Goal: Task Accomplishment & Management: Manage account settings

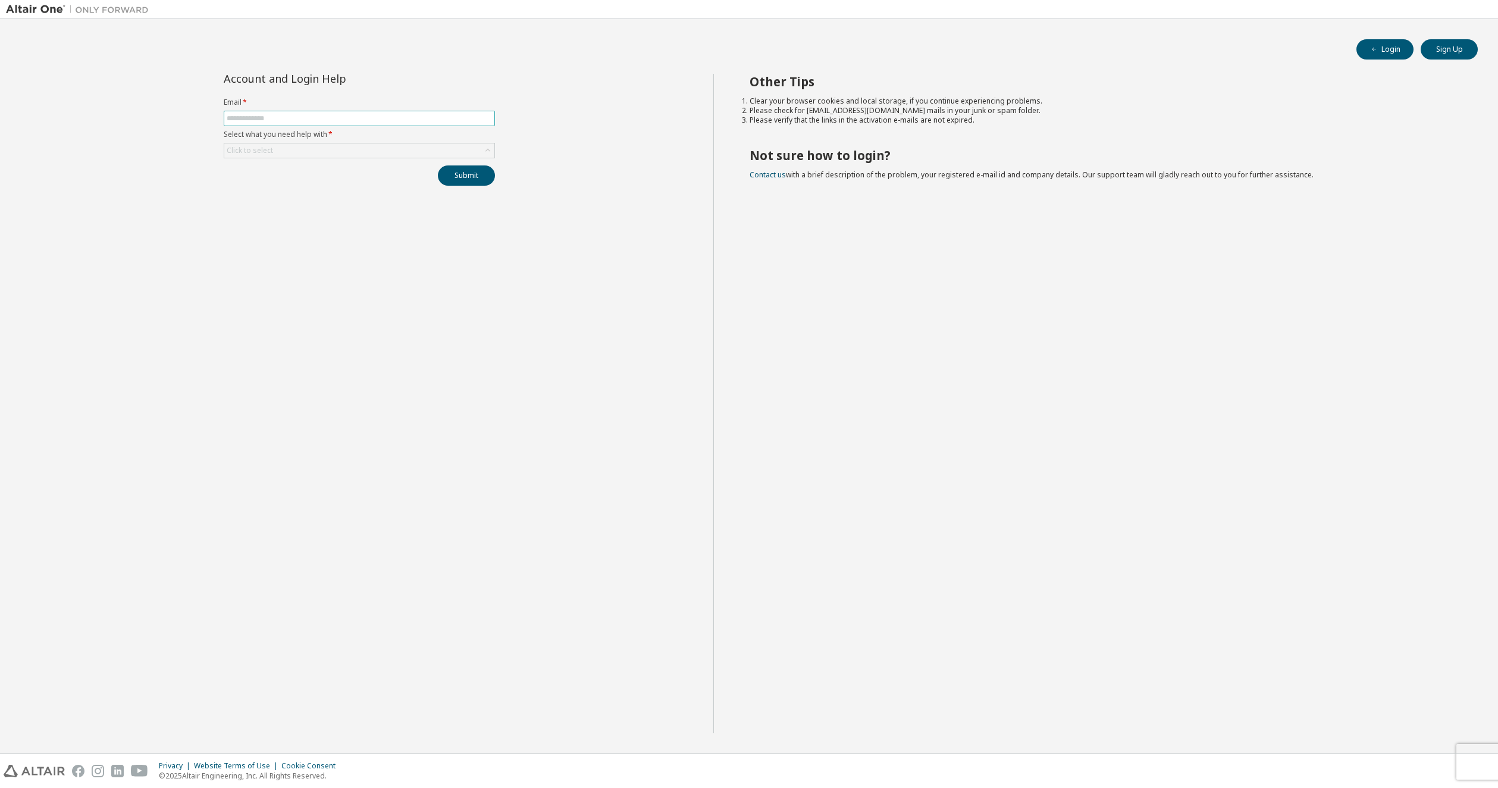
click at [347, 119] on input "text" at bounding box center [359, 119] width 265 height 10
type input "**********"
click at [353, 153] on div "Click to select" at bounding box center [359, 150] width 270 height 14
click at [377, 176] on li "I forgot my password" at bounding box center [359, 183] width 268 height 15
click at [463, 175] on button "Submit" at bounding box center [466, 175] width 57 height 20
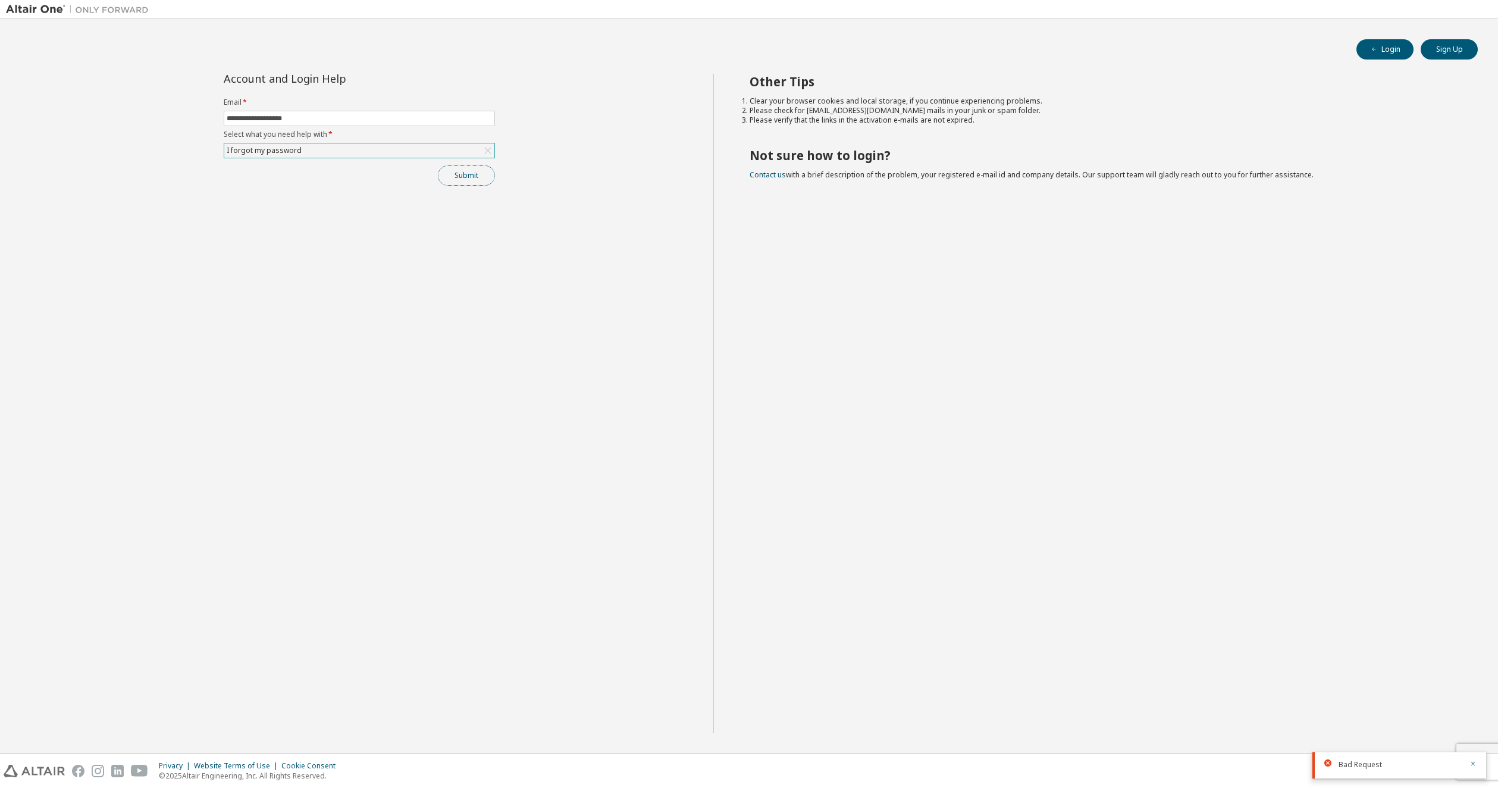
click at [476, 174] on button "Submit" at bounding box center [466, 175] width 57 height 20
click at [307, 115] on input "text" at bounding box center [359, 119] width 265 height 10
type input "**********"
click at [314, 147] on div "Click to select" at bounding box center [359, 150] width 270 height 14
click at [343, 114] on input "text" at bounding box center [359, 119] width 265 height 10
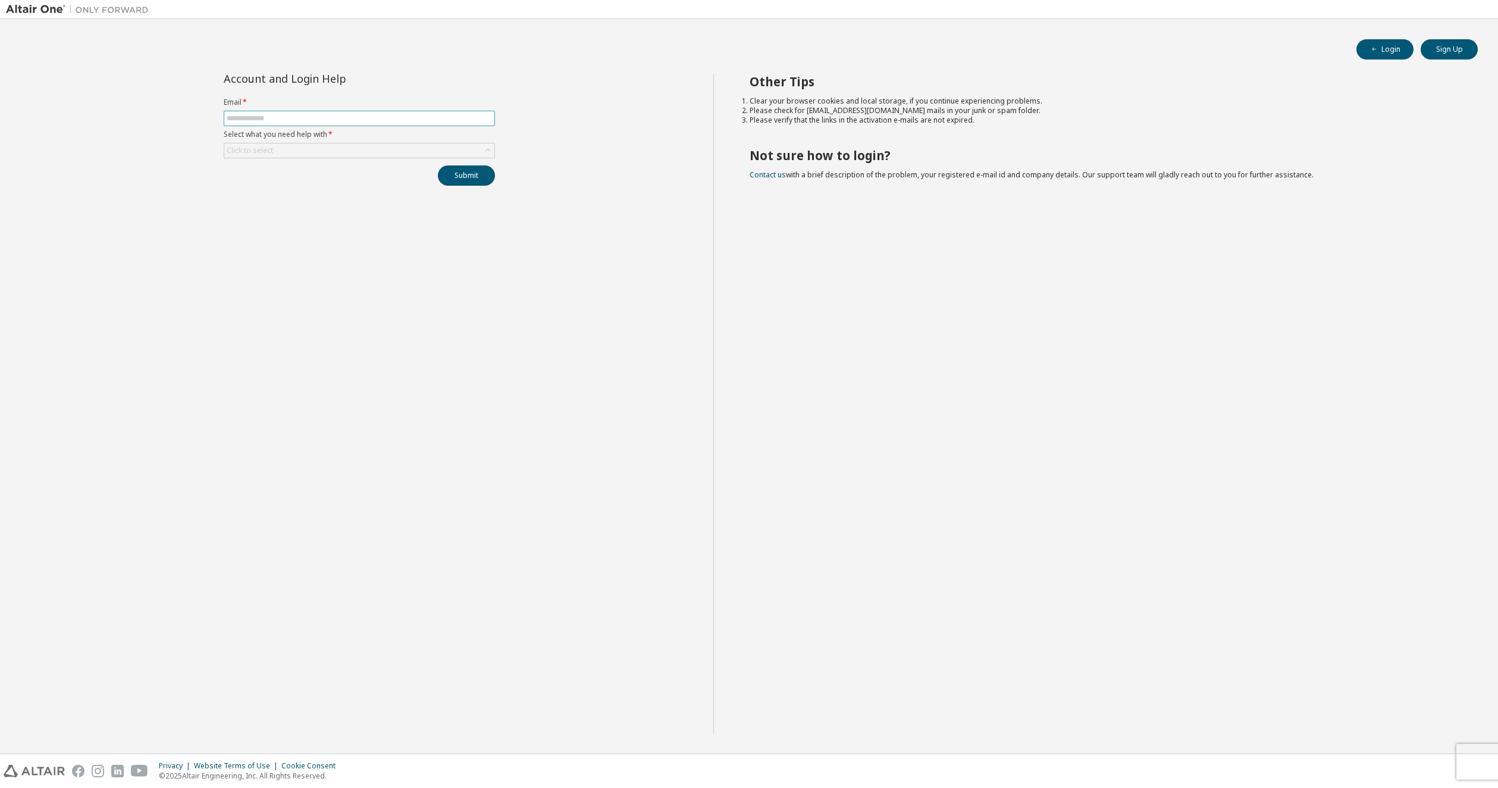
type input "**********"
click at [328, 143] on div "Click to select" at bounding box center [359, 150] width 270 height 14
click at [324, 181] on li "I forgot my password" at bounding box center [359, 183] width 268 height 15
click at [469, 173] on button "Submit" at bounding box center [466, 175] width 57 height 20
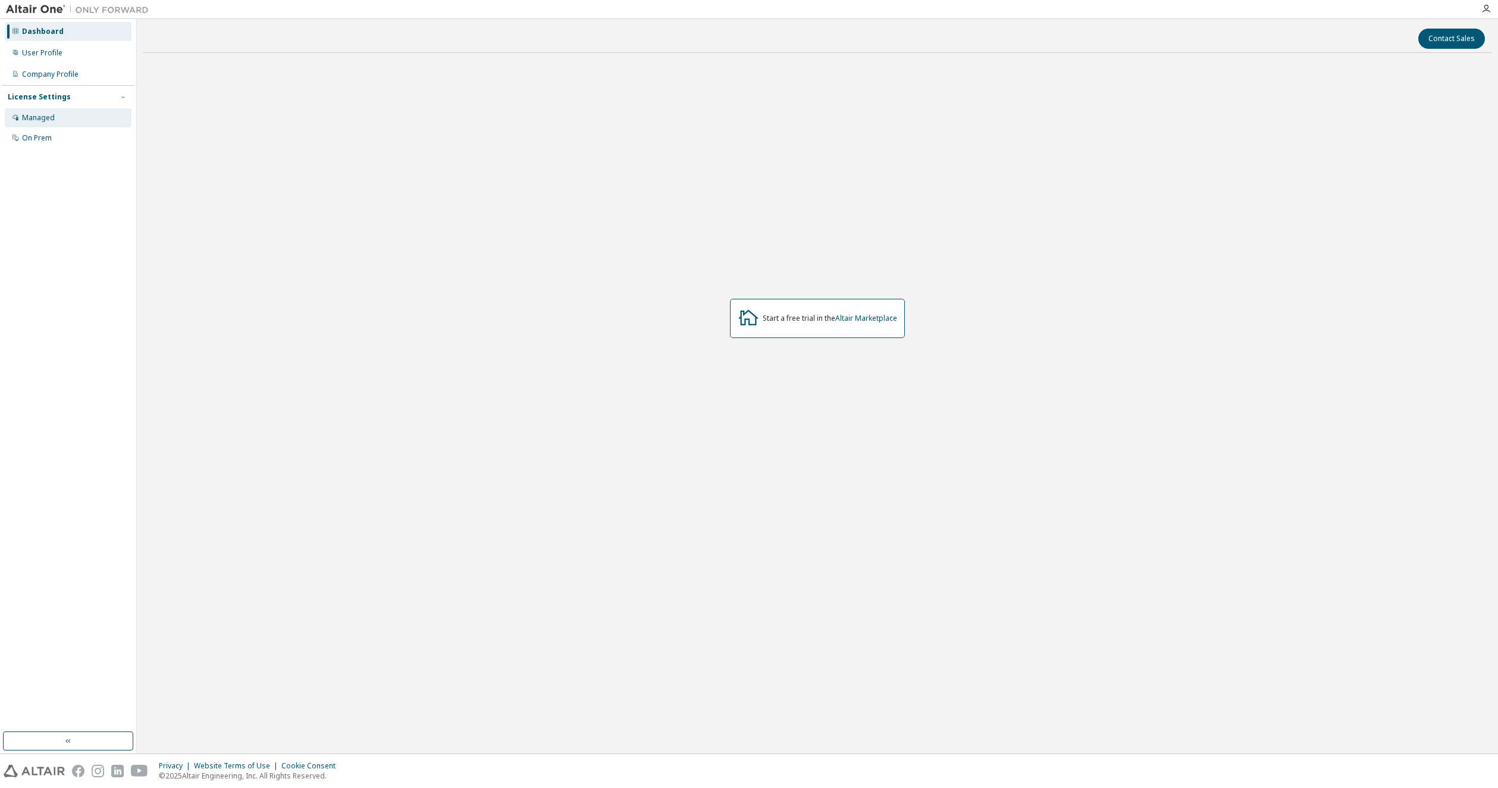
click at [58, 120] on div "Managed" at bounding box center [68, 117] width 127 height 19
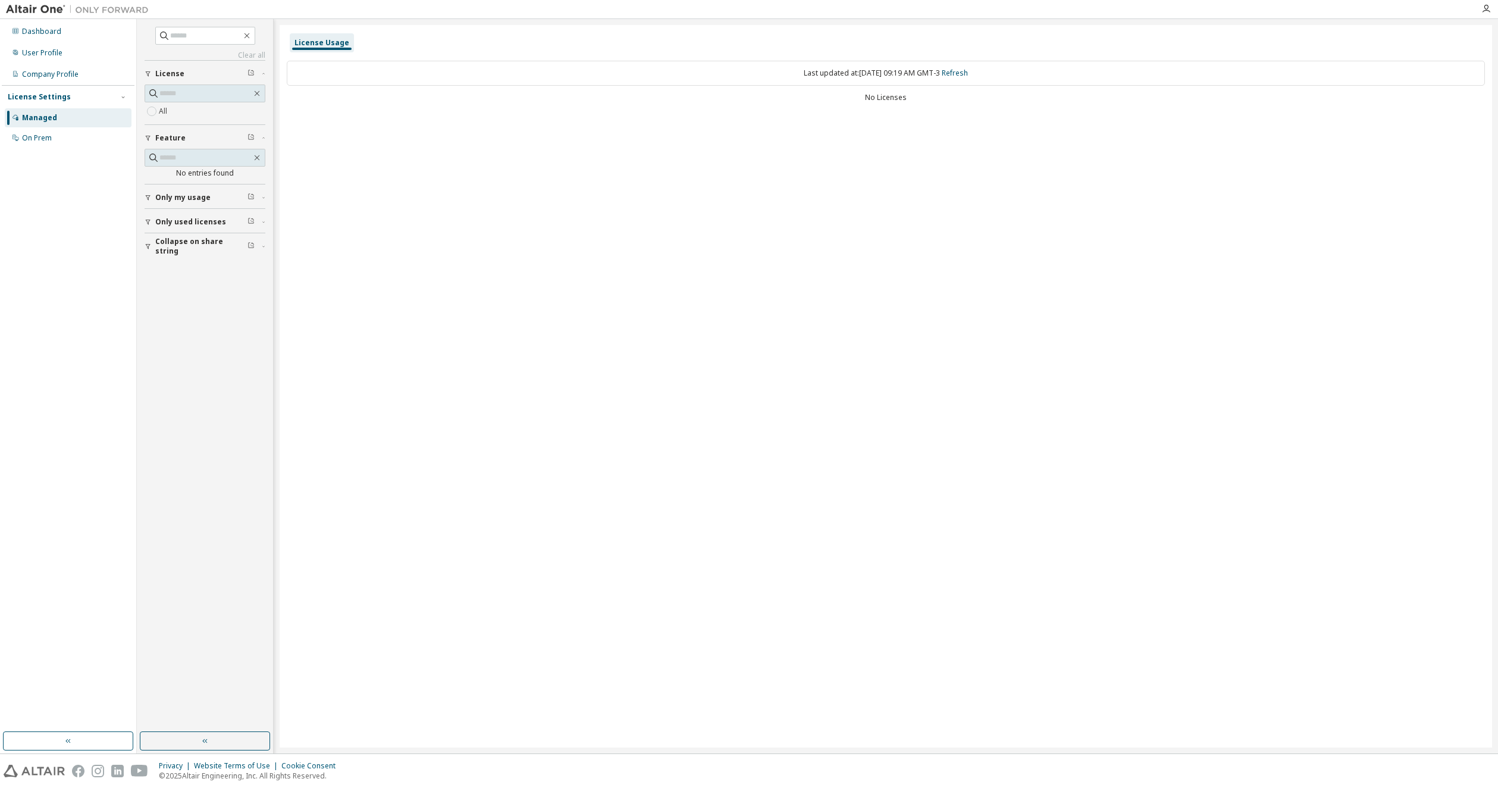
click at [196, 195] on span "Only my usage" at bounding box center [182, 198] width 55 height 10
click at [206, 249] on button "Only used licenses" at bounding box center [205, 256] width 121 height 26
click at [961, 75] on link "Refresh" at bounding box center [955, 73] width 26 height 10
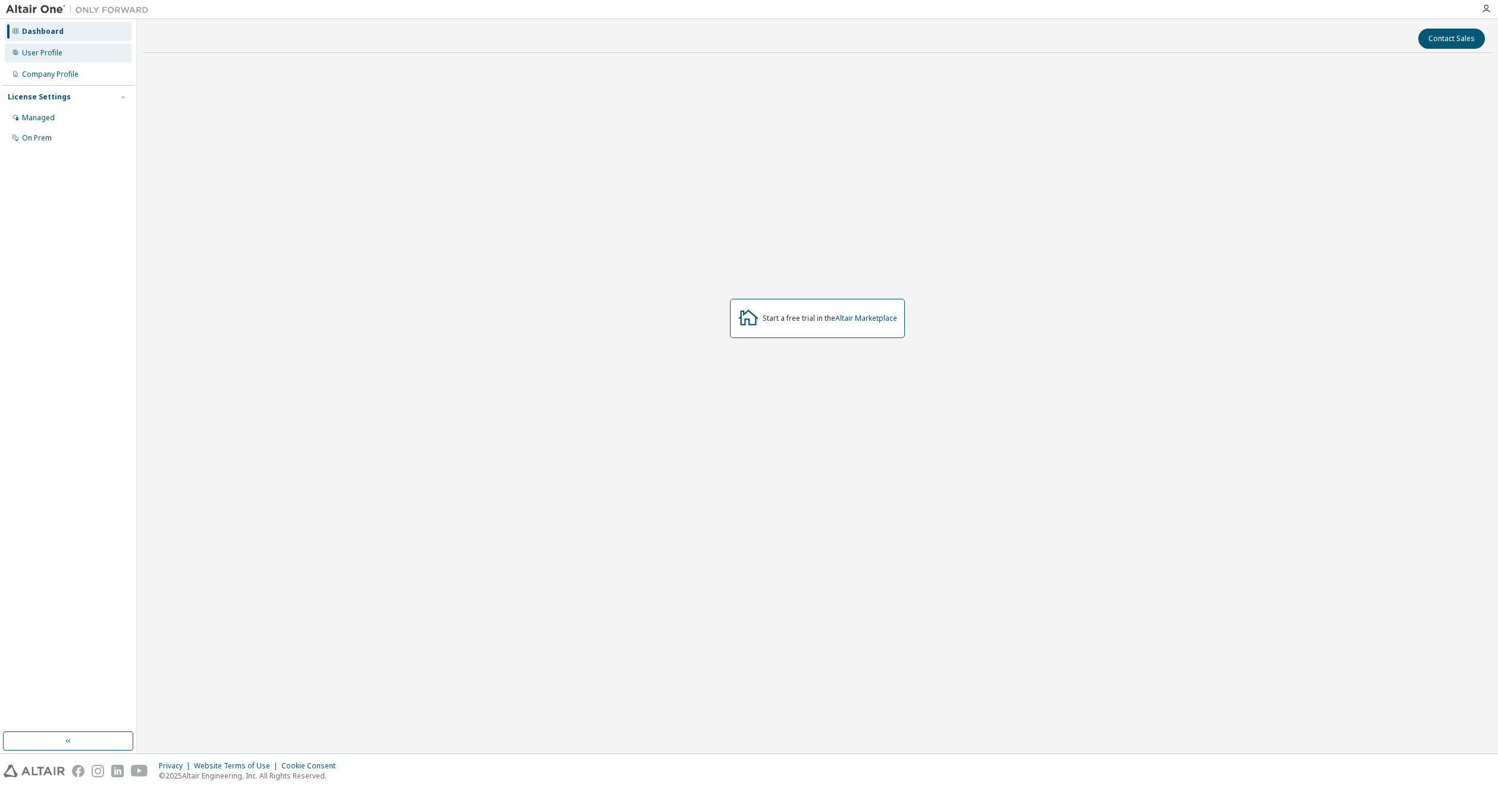
click at [64, 51] on div "User Profile" at bounding box center [68, 52] width 127 height 19
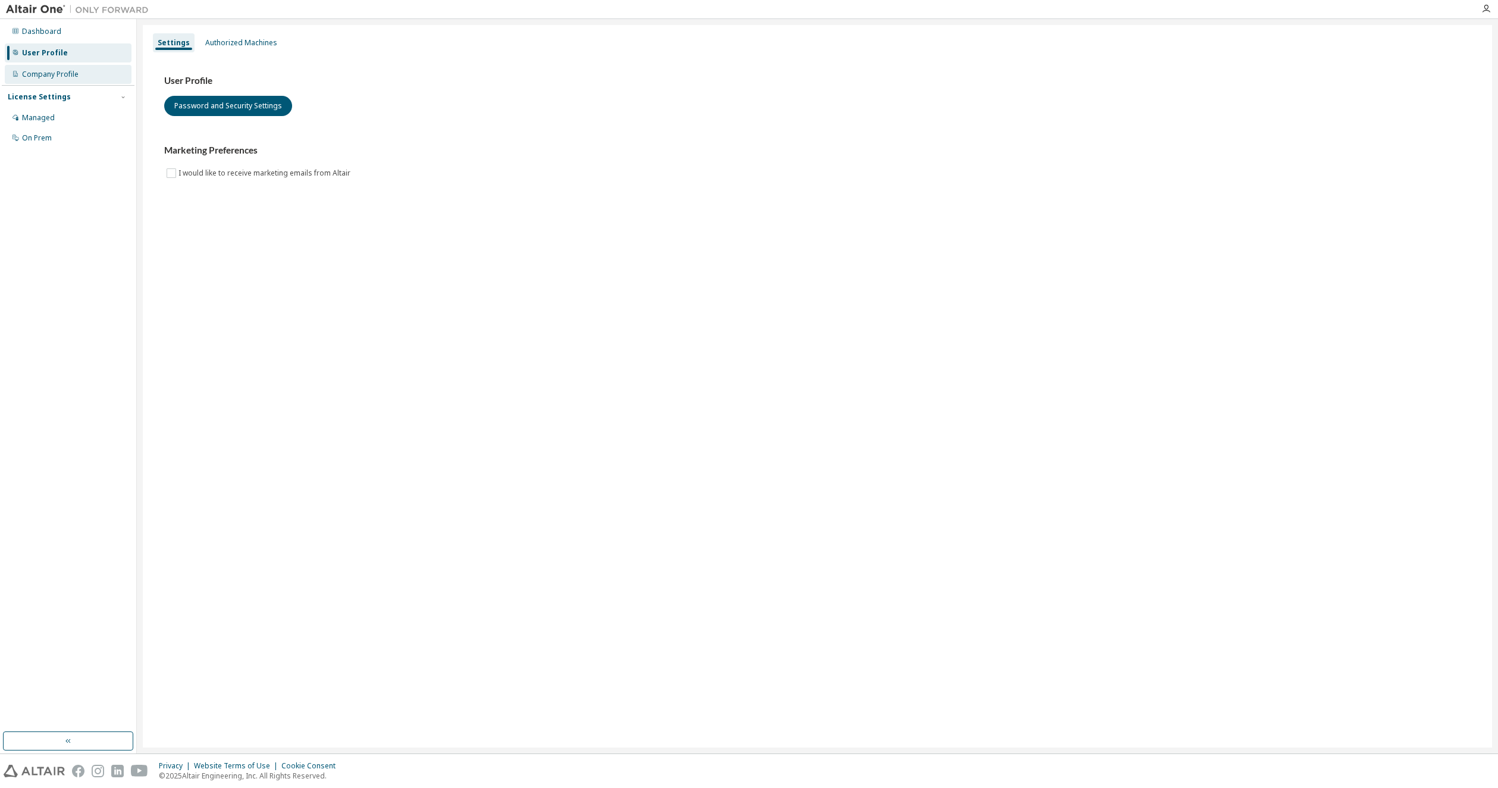
click at [50, 80] on div "Company Profile" at bounding box center [68, 74] width 127 height 19
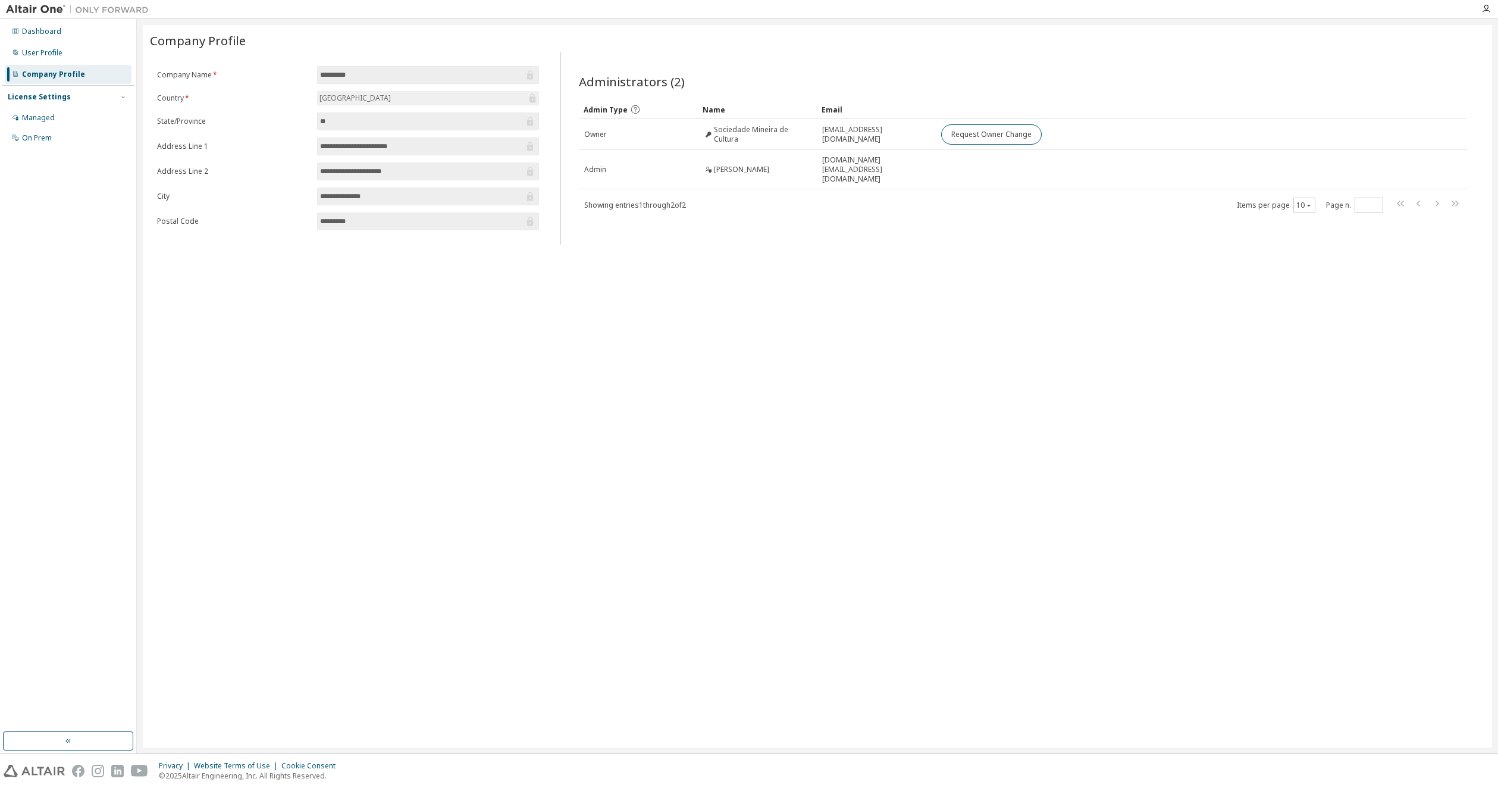
click at [35, 101] on div "License Settings" at bounding box center [39, 97] width 63 height 10
click at [37, 51] on div "User Profile" at bounding box center [42, 53] width 40 height 10
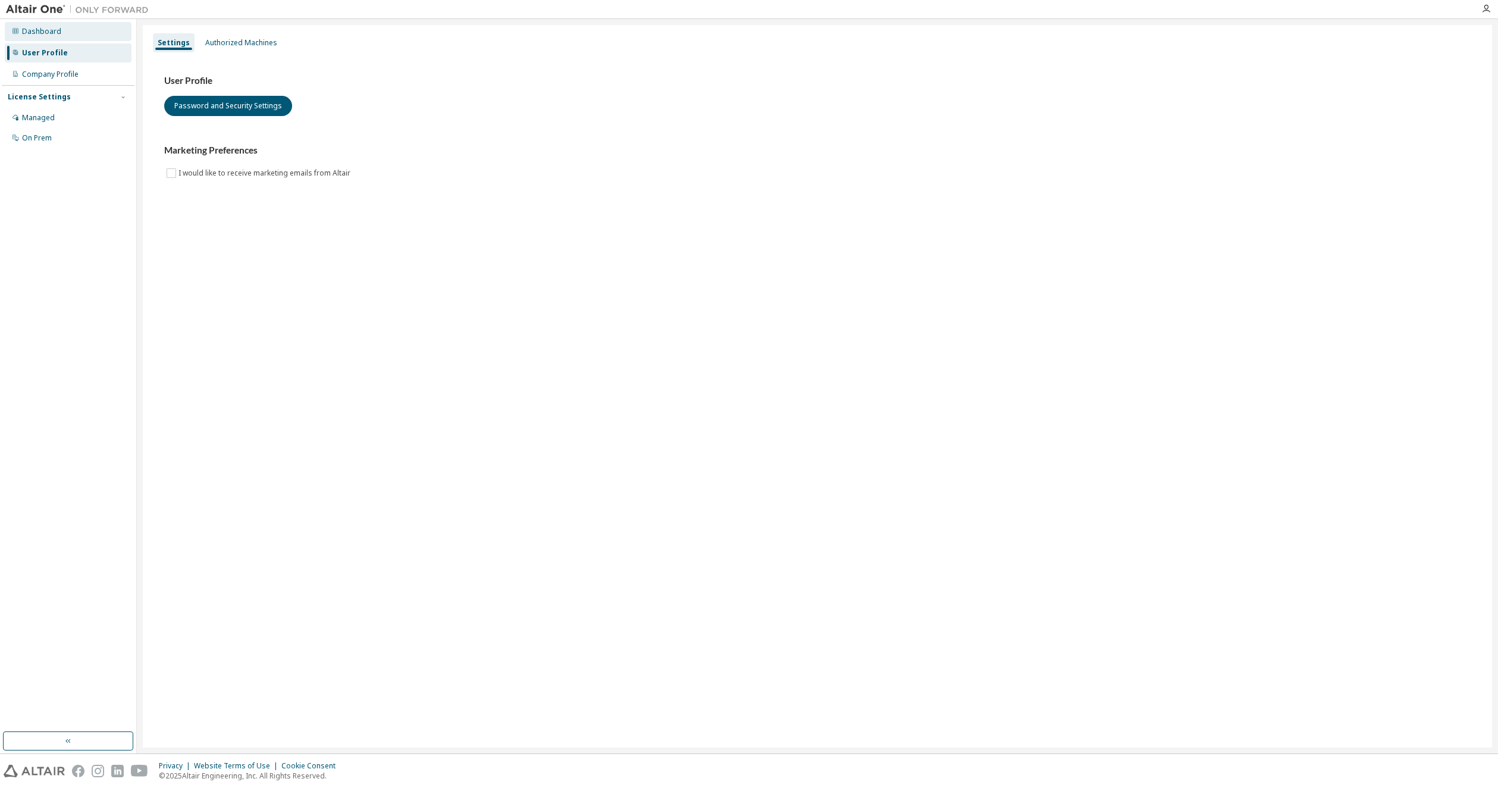
click at [43, 29] on div "Dashboard" at bounding box center [41, 32] width 39 height 10
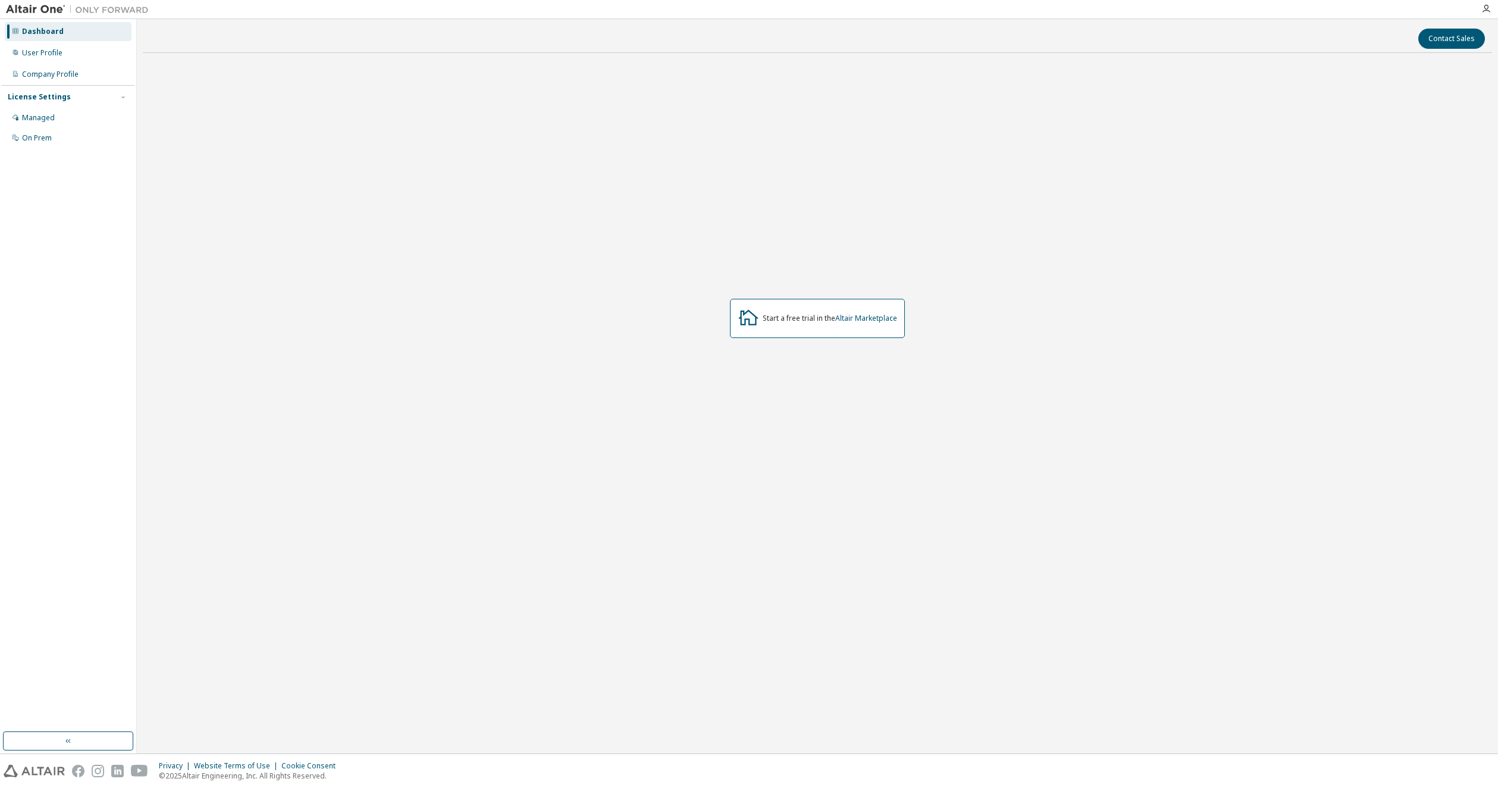
click at [46, 64] on div "Dashboard User Profile Company Profile License Settings Managed On Prem" at bounding box center [68, 85] width 133 height 128
click at [43, 92] on div "License Settings" at bounding box center [39, 97] width 63 height 10
click at [42, 106] on div "License Settings Managed On Prem" at bounding box center [68, 96] width 133 height 23
drag, startPoint x: 41, startPoint y: 106, endPoint x: 37, endPoint y: 99, distance: 8.0
click at [37, 102] on div "License Settings Managed On Prem" at bounding box center [68, 96] width 133 height 23
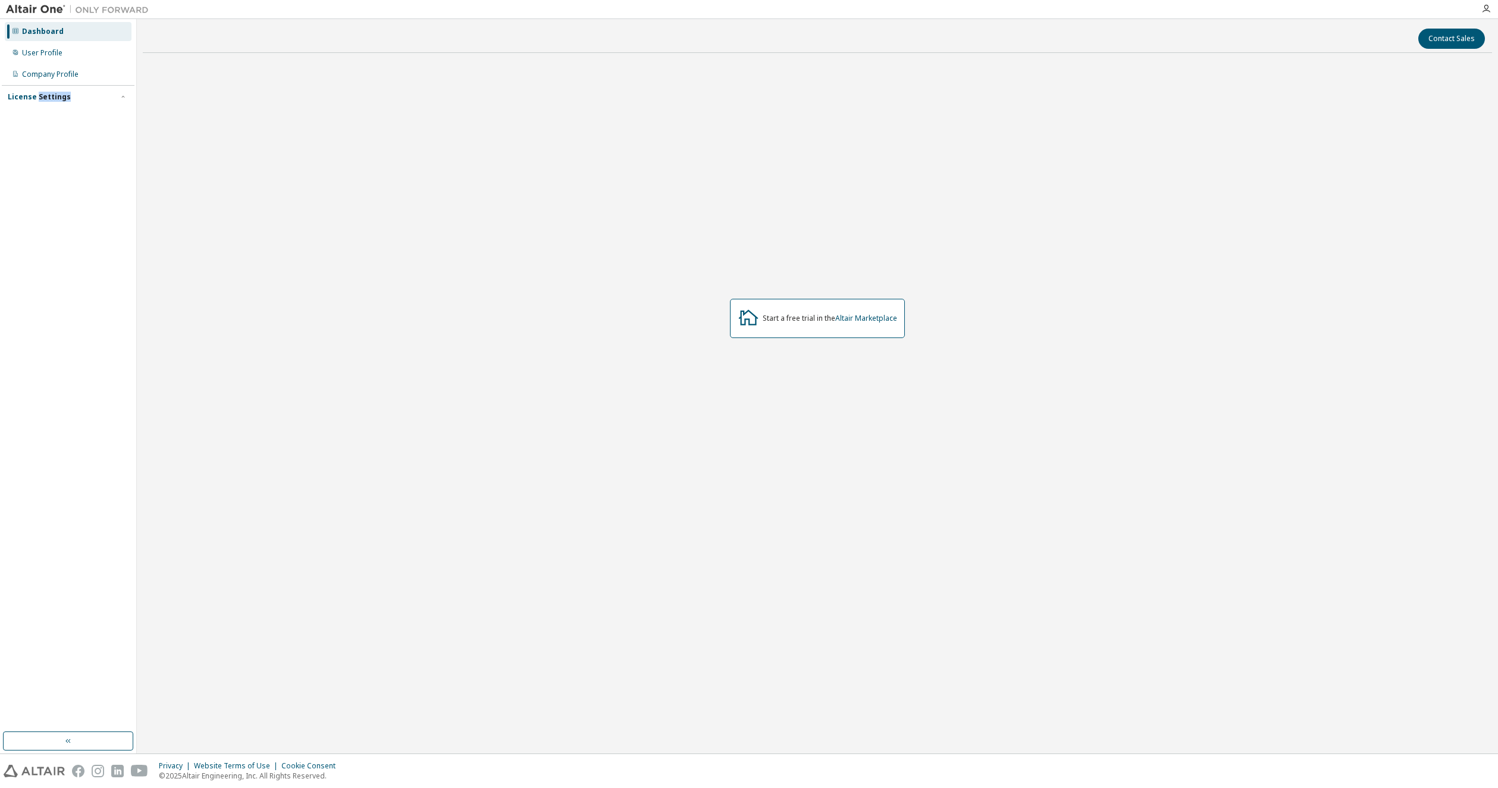
click at [37, 99] on div "License Settings" at bounding box center [39, 97] width 63 height 10
click at [37, 108] on div "Managed" at bounding box center [68, 117] width 127 height 19
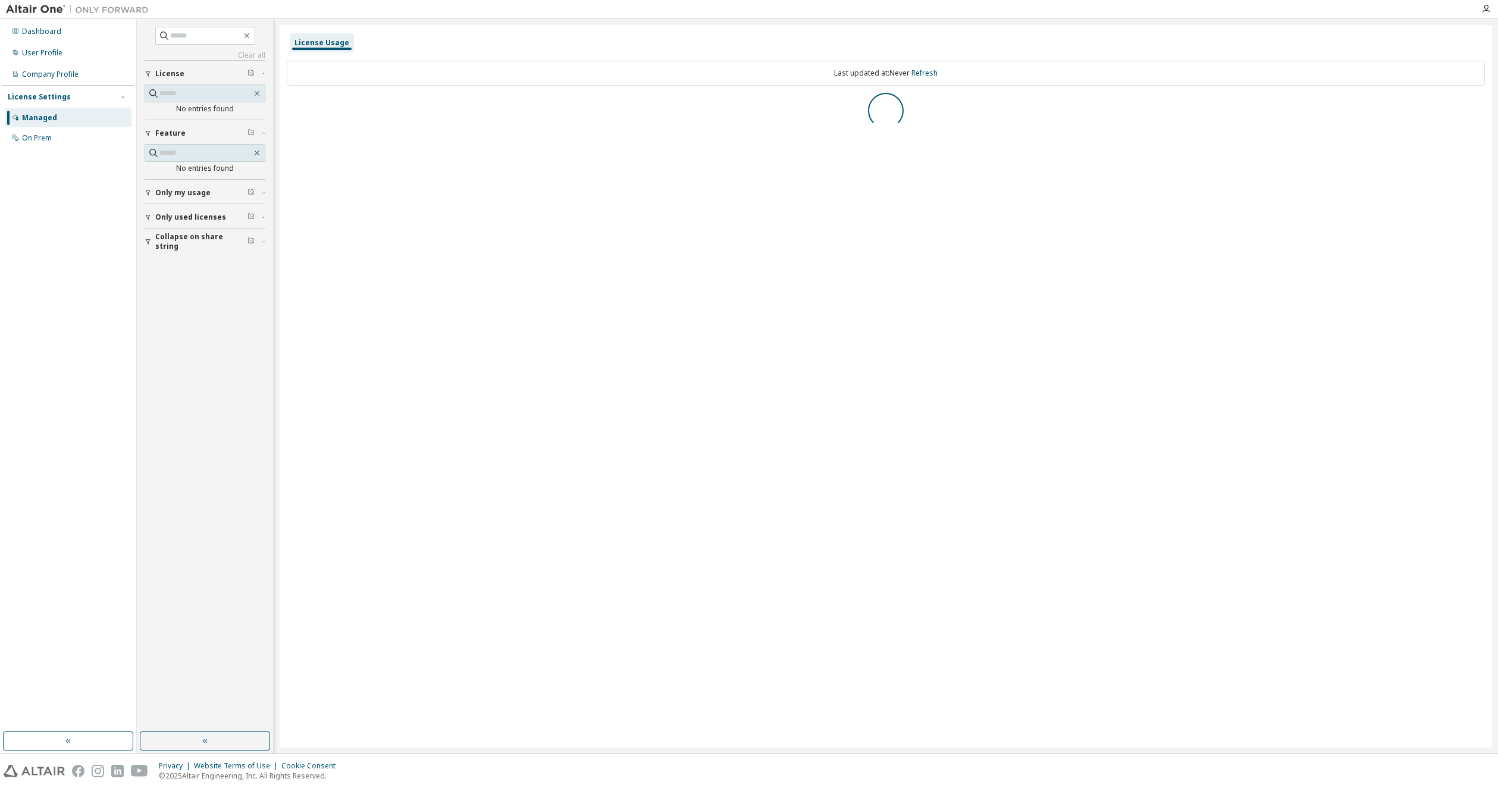
click at [37, 115] on div "Managed" at bounding box center [39, 118] width 35 height 10
click at [35, 131] on div "On Prem" at bounding box center [68, 138] width 127 height 19
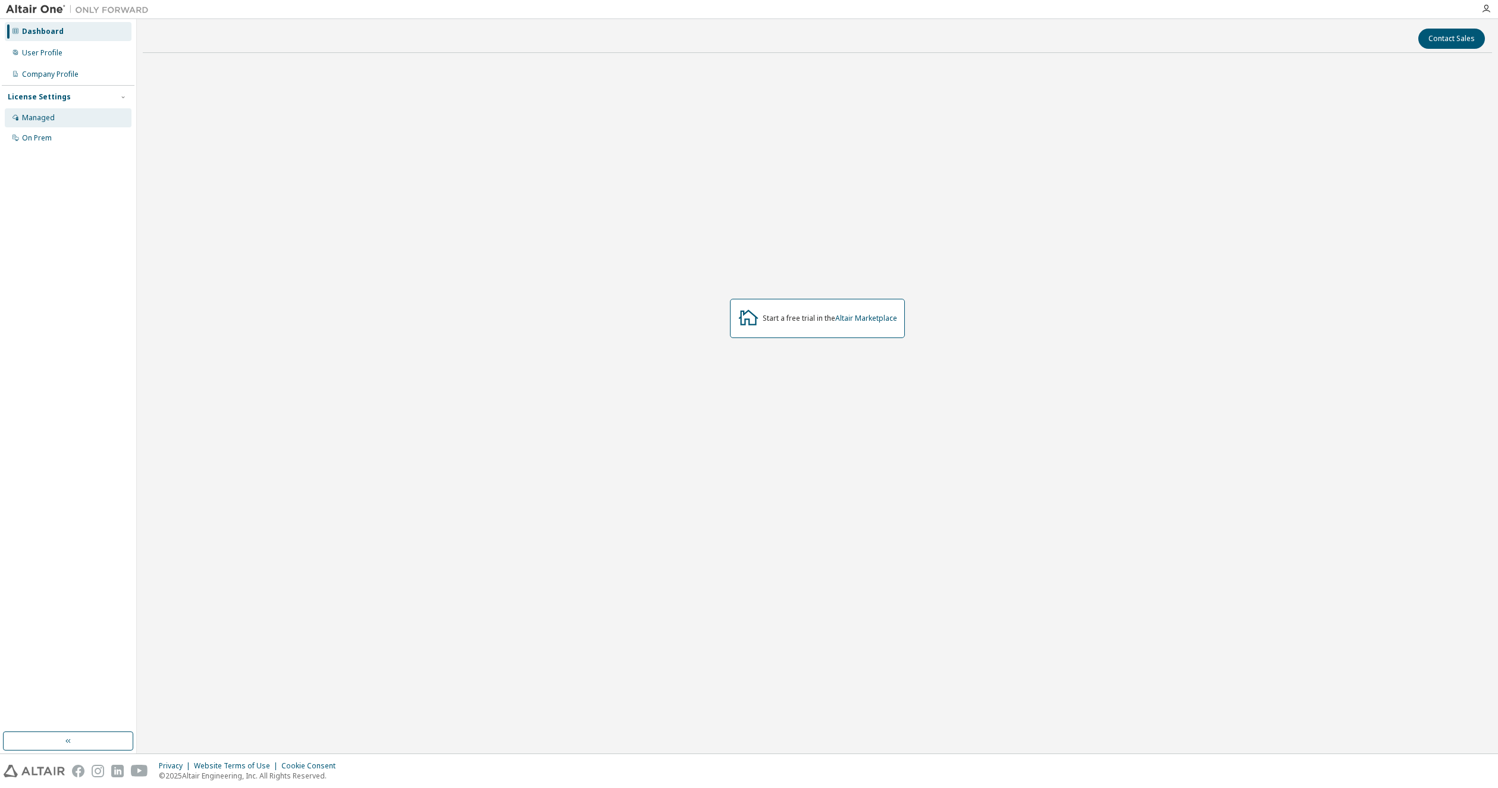
click at [68, 118] on div "Managed" at bounding box center [68, 117] width 127 height 19
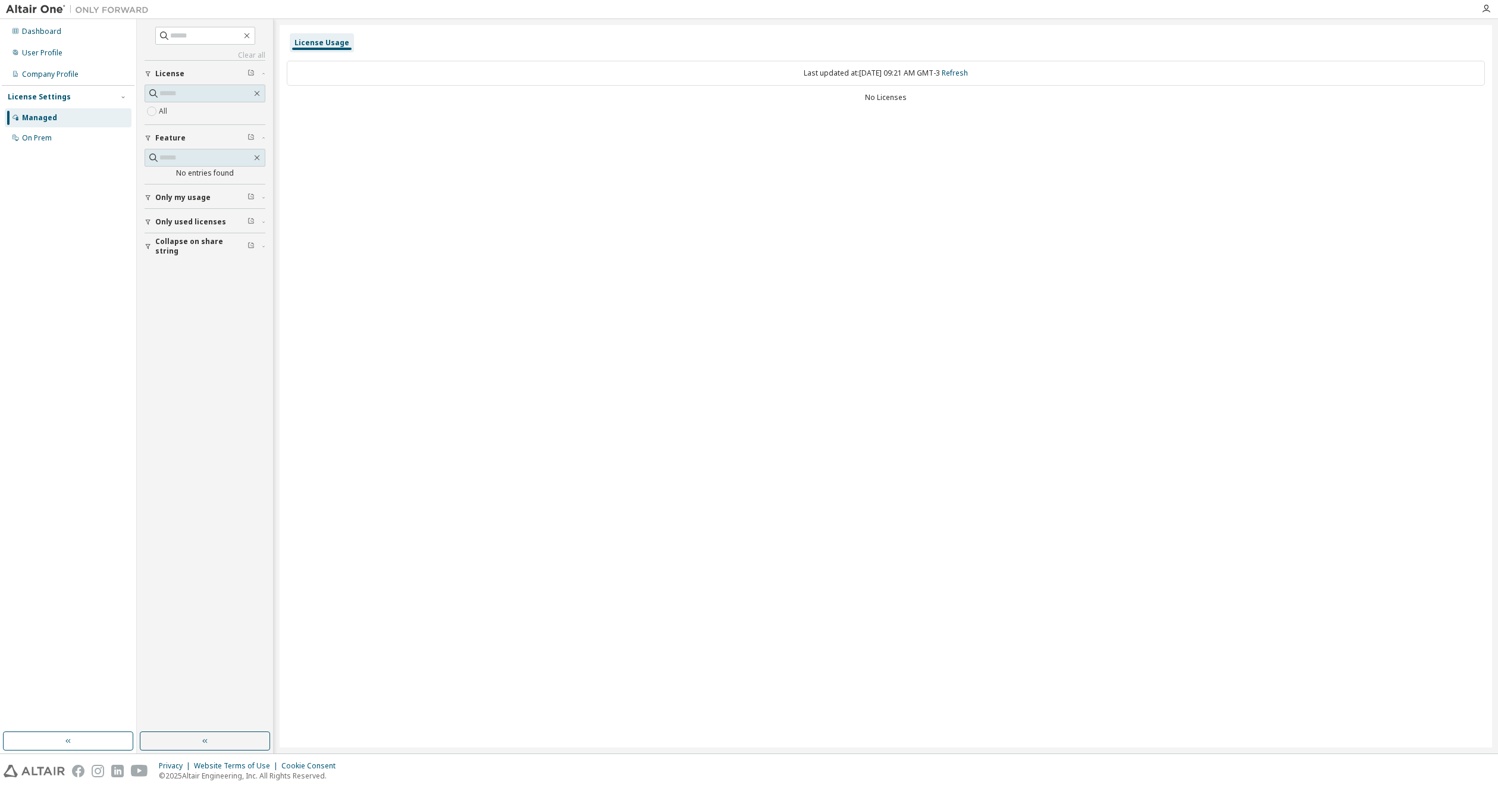
click at [204, 195] on span "Only my usage" at bounding box center [182, 198] width 55 height 10
click at [211, 255] on span "Only used licenses" at bounding box center [190, 257] width 71 height 10
click at [28, 143] on div "On Prem" at bounding box center [68, 138] width 127 height 19
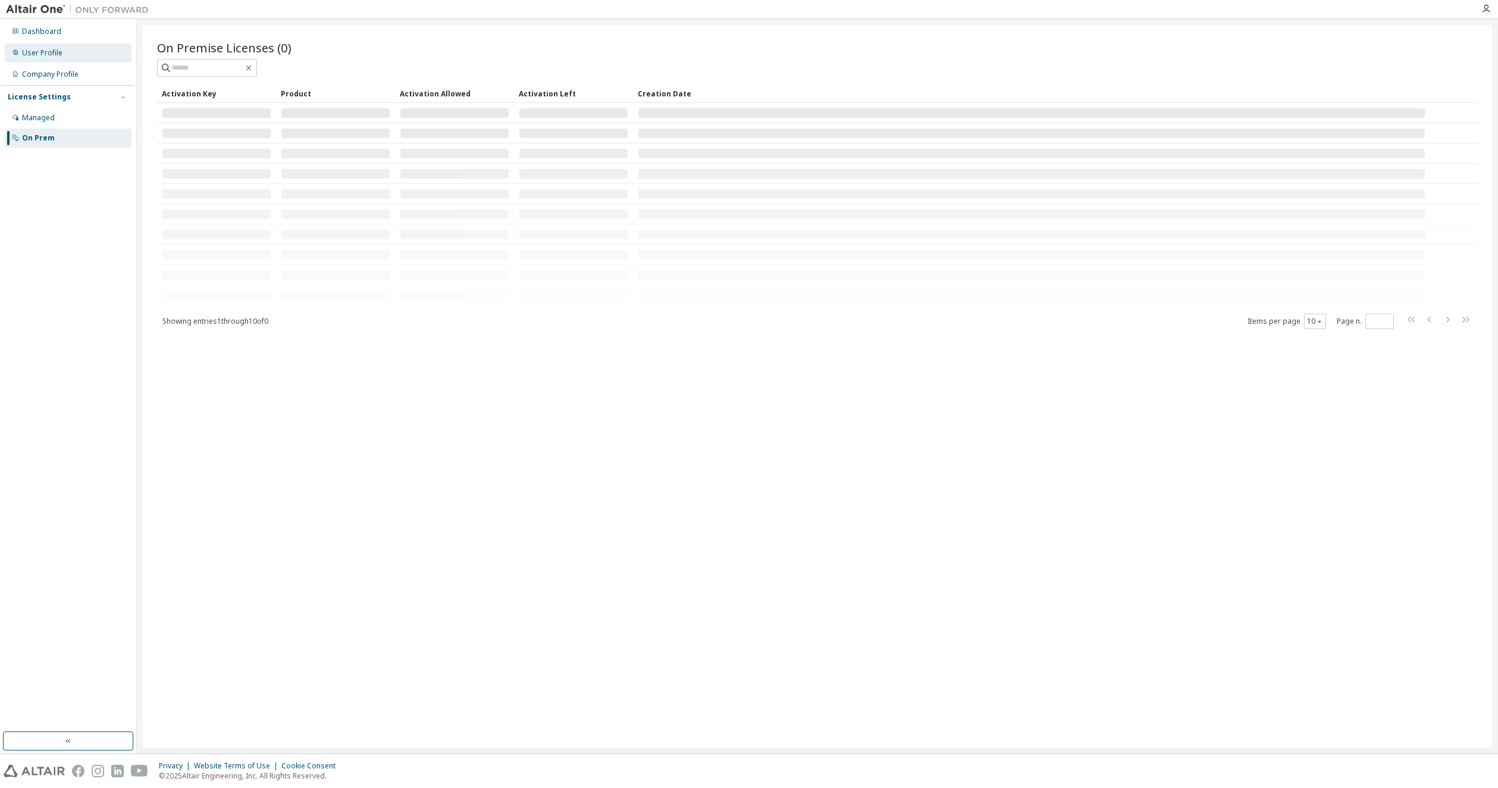
click at [60, 46] on div "User Profile" at bounding box center [68, 52] width 127 height 19
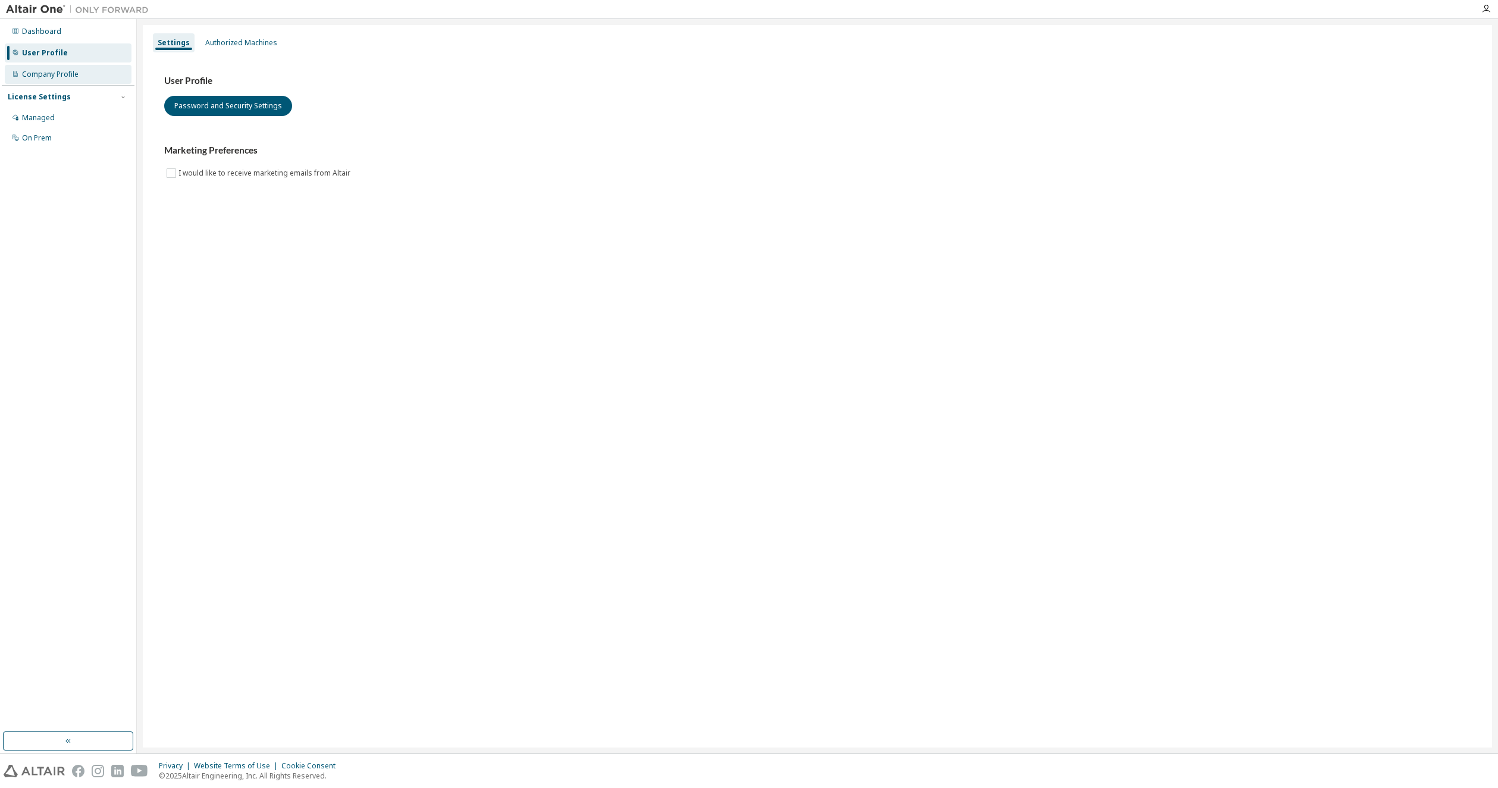
click at [62, 73] on div "Company Profile" at bounding box center [50, 75] width 57 height 10
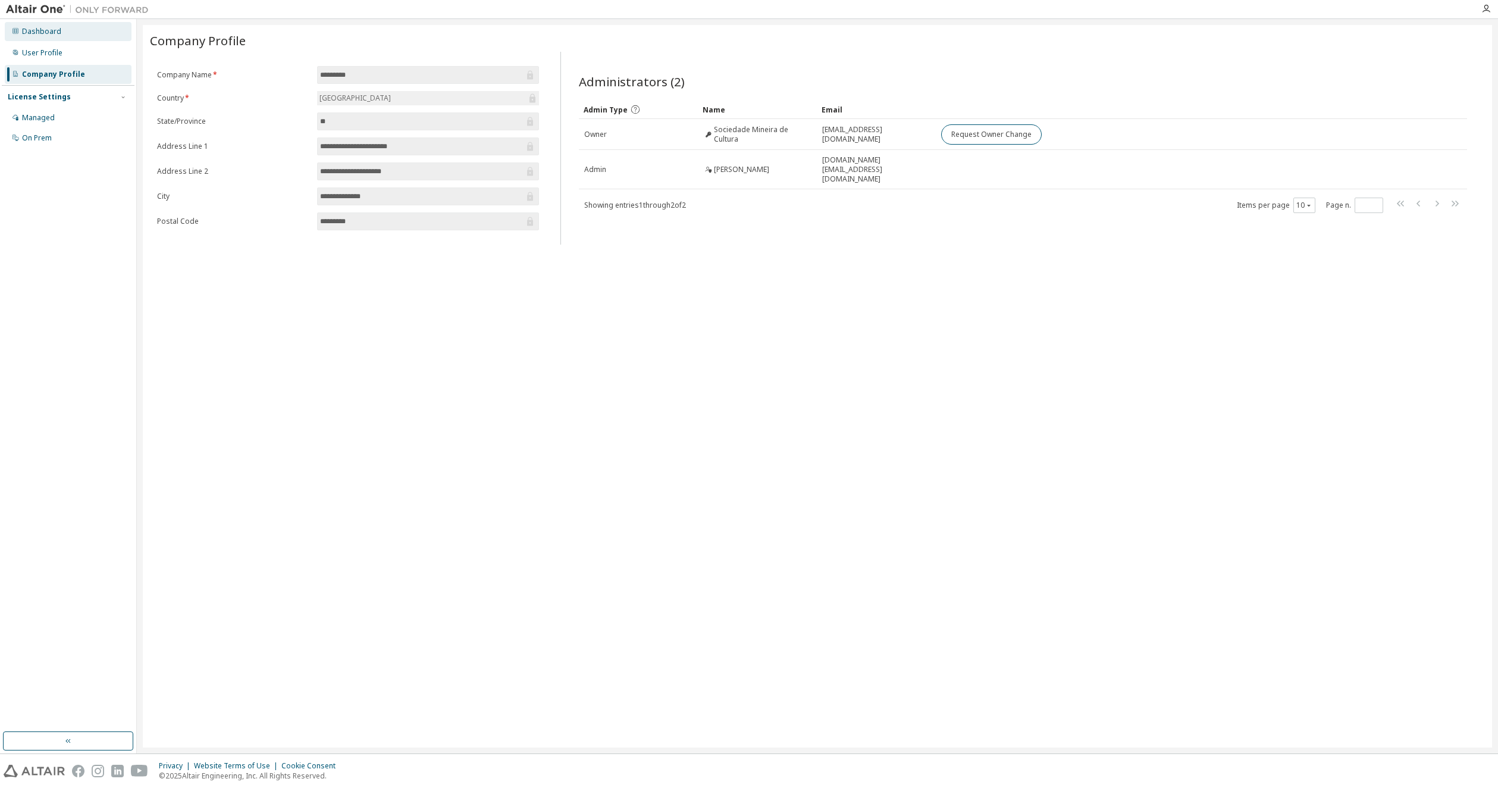
click at [54, 31] on div "Dashboard" at bounding box center [41, 32] width 39 height 10
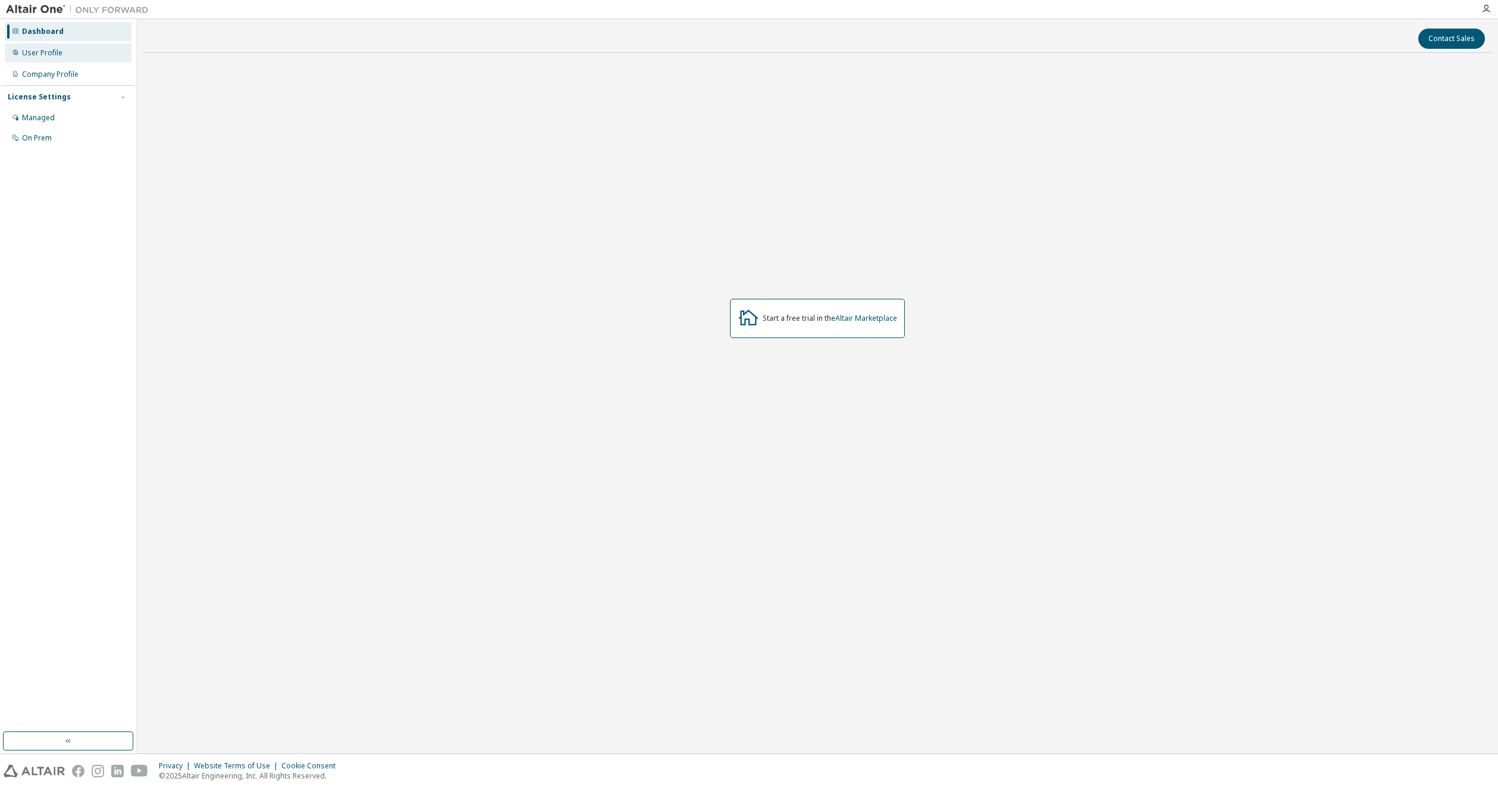
click at [49, 47] on div "User Profile" at bounding box center [68, 52] width 127 height 19
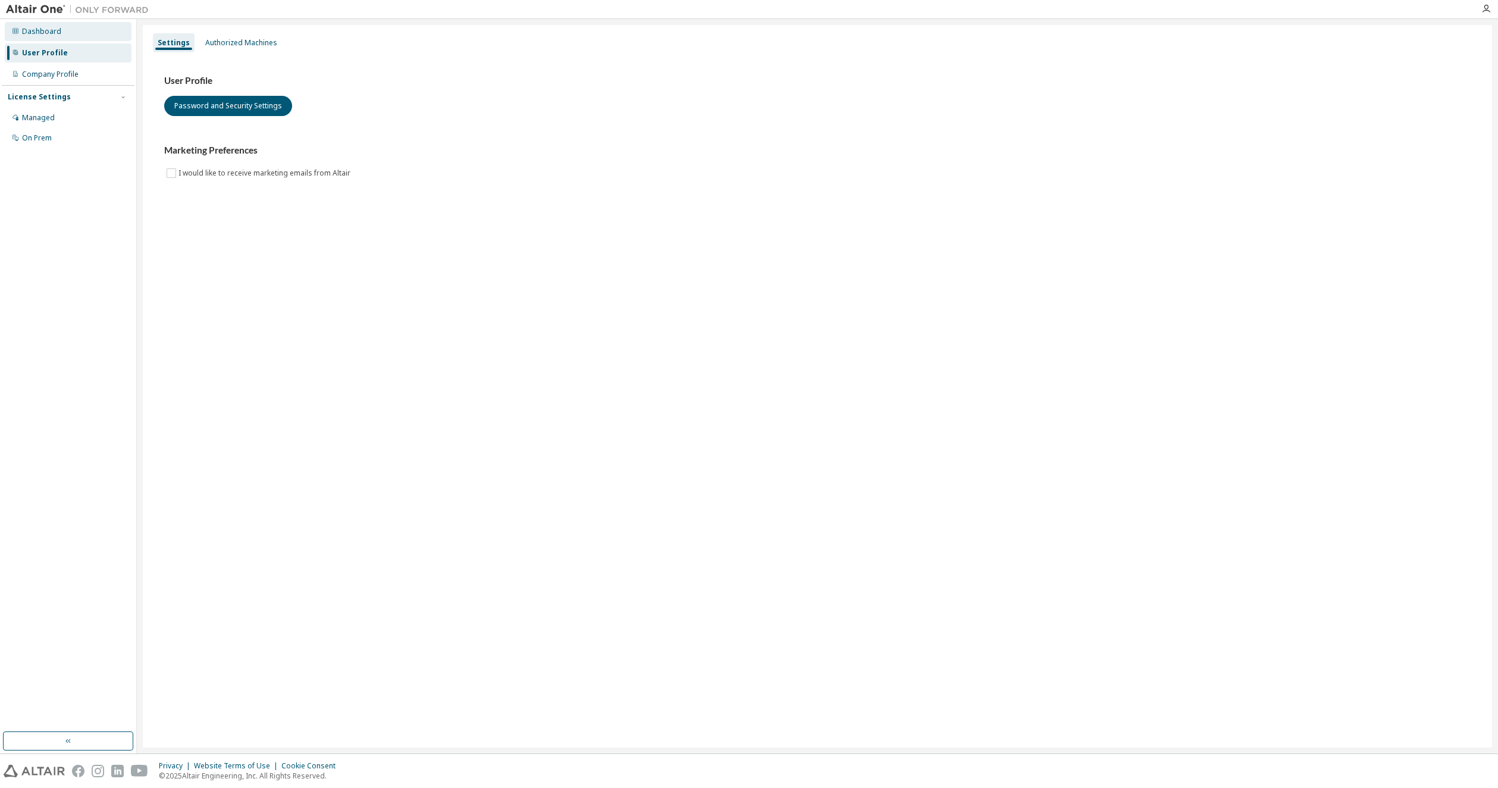
click at [52, 32] on div "Dashboard" at bounding box center [41, 32] width 39 height 10
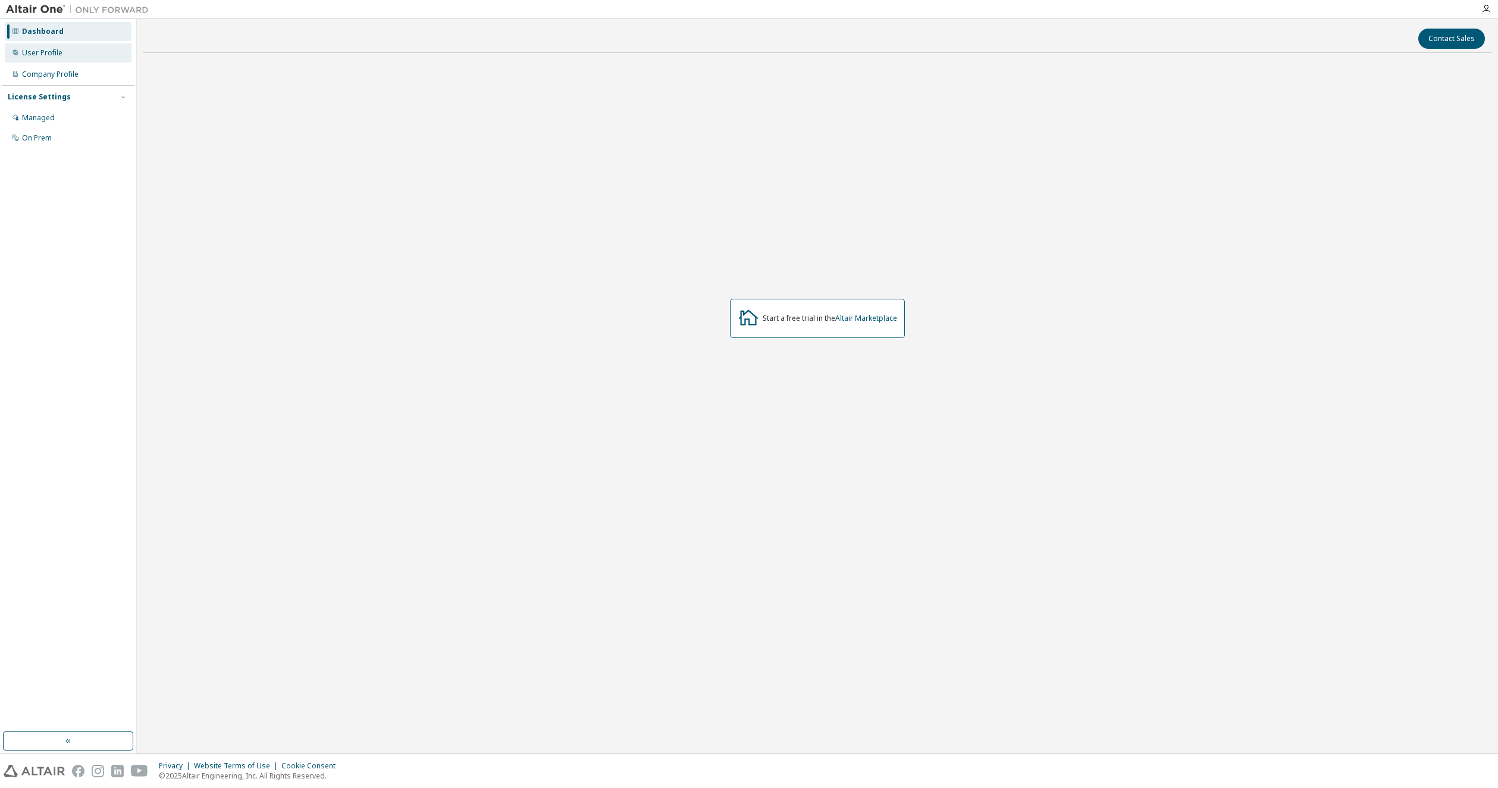
click at [45, 51] on div "User Profile" at bounding box center [42, 53] width 40 height 10
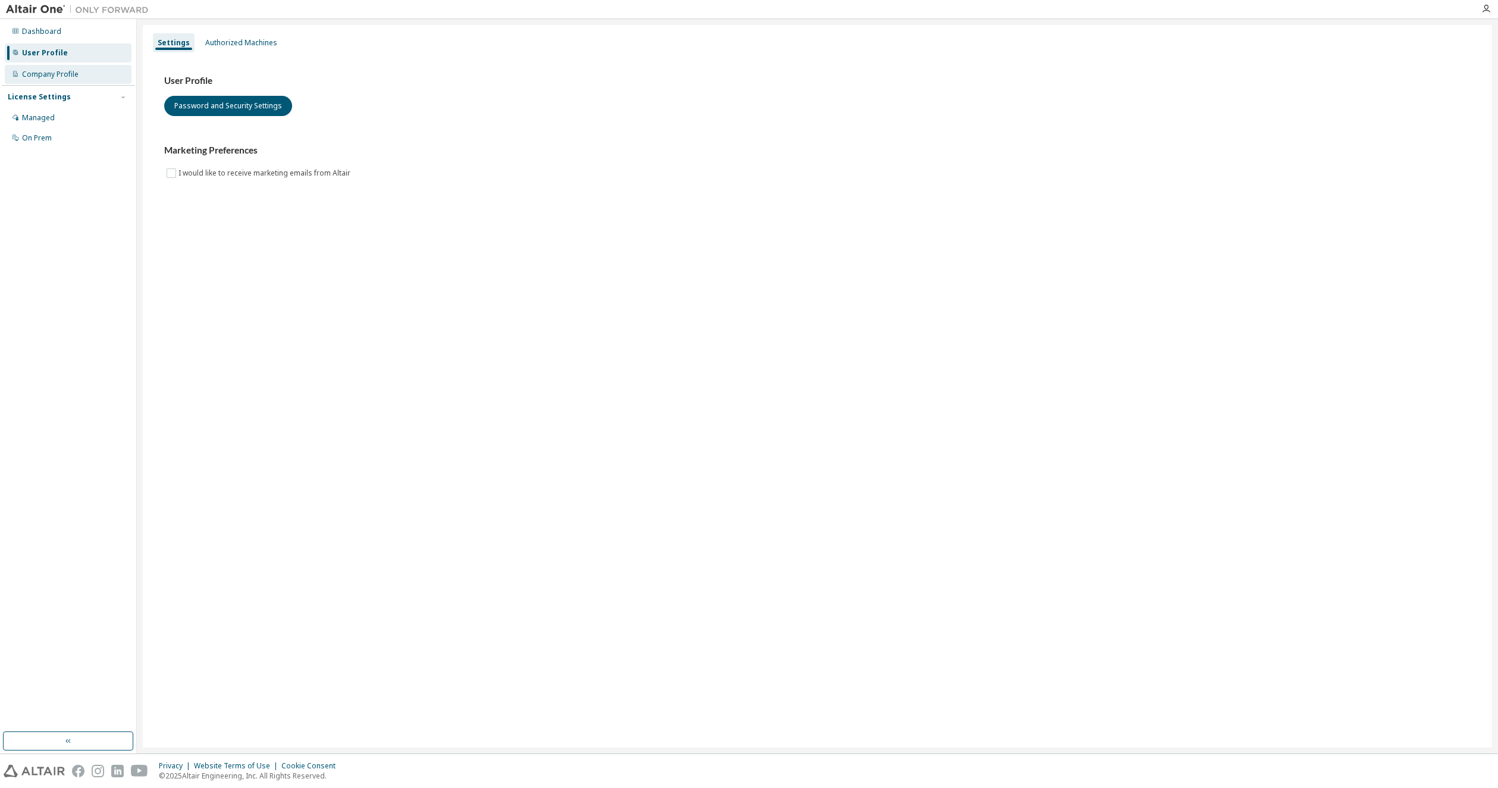
click at [50, 70] on div "Company Profile" at bounding box center [50, 75] width 57 height 10
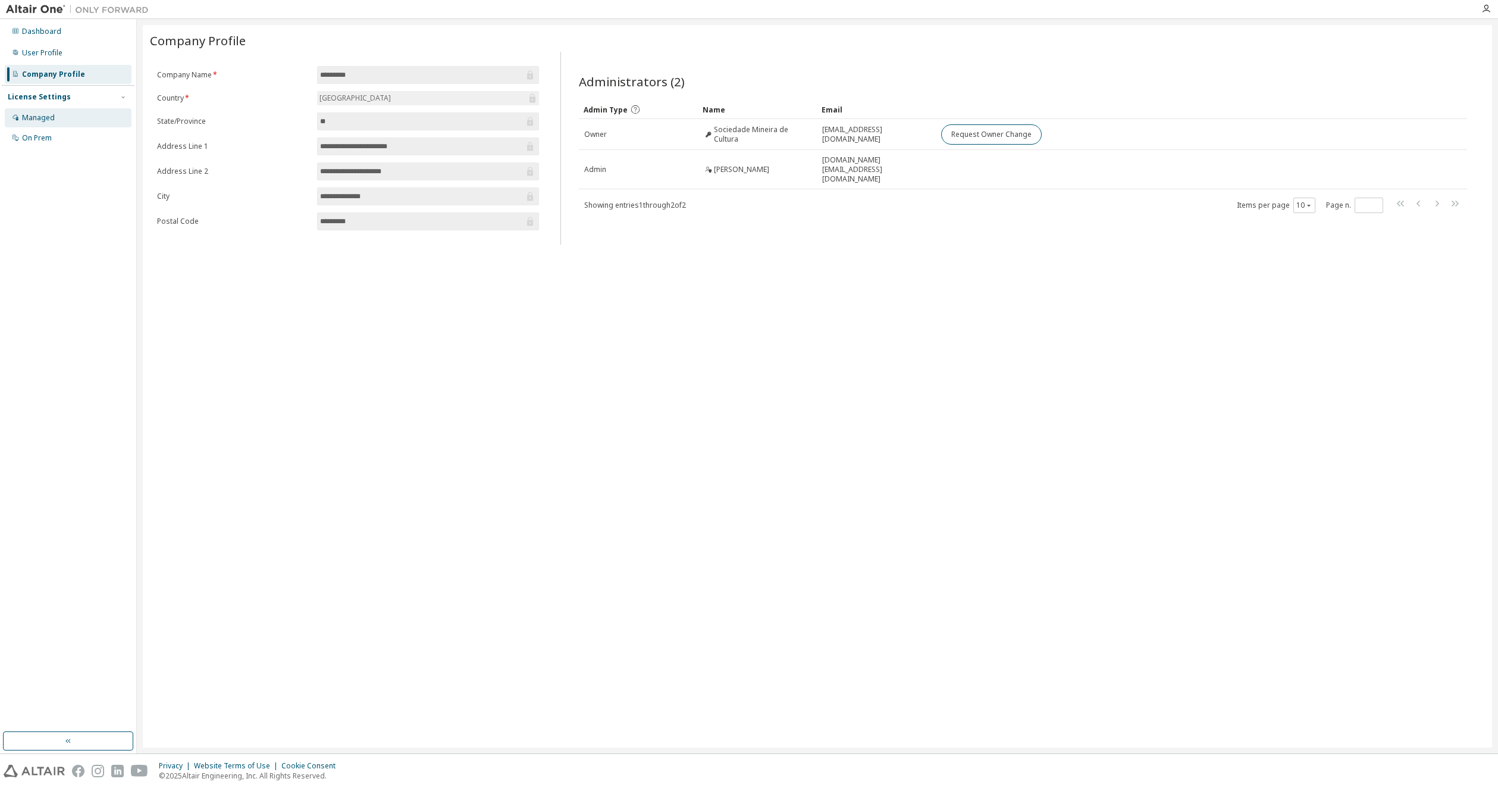
click at [57, 126] on div "Managed" at bounding box center [68, 117] width 127 height 19
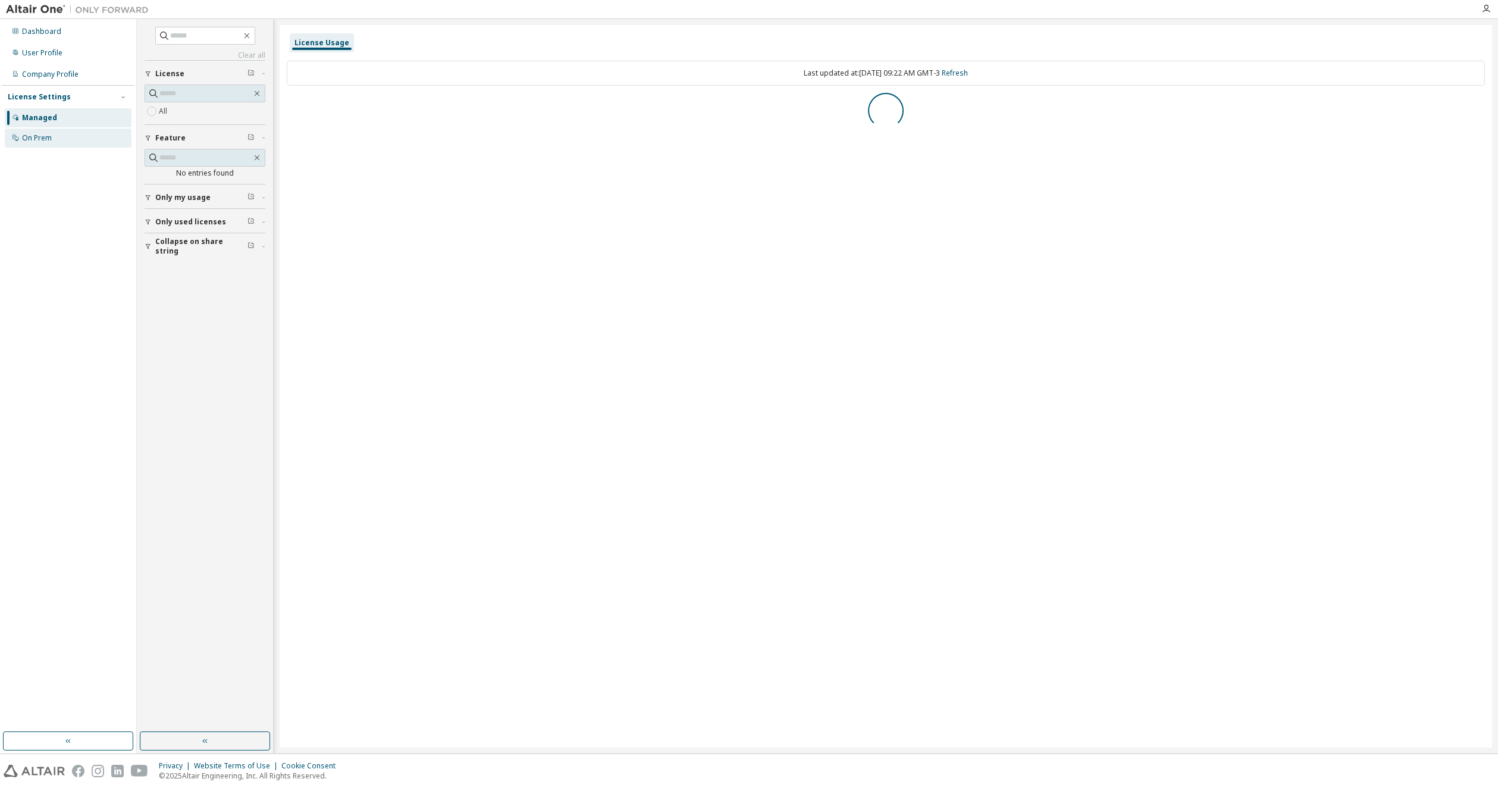
click at [69, 133] on div "On Prem" at bounding box center [68, 138] width 127 height 19
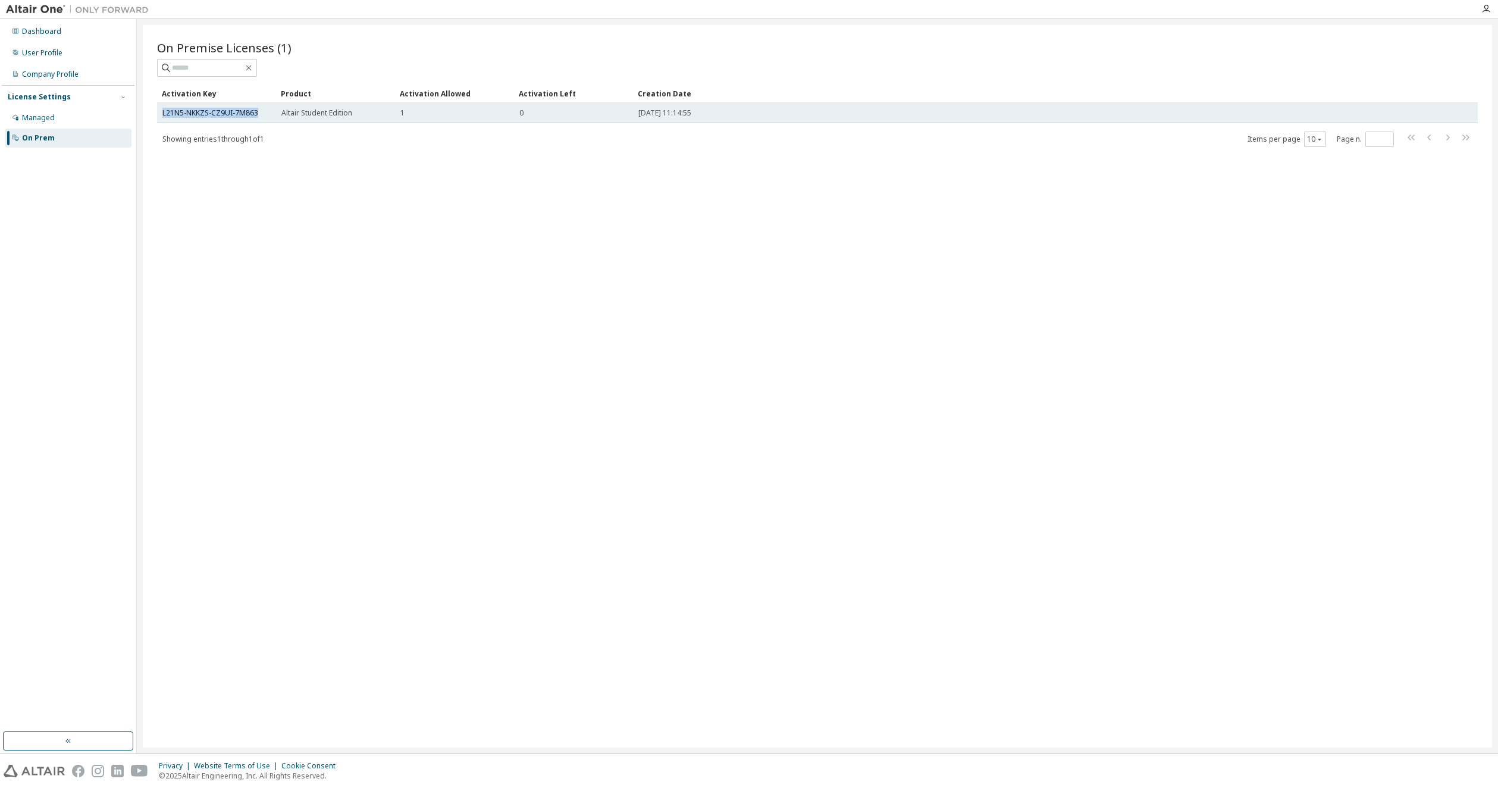
drag, startPoint x: 258, startPoint y: 111, endPoint x: 159, endPoint y: 117, distance: 98.9
click at [159, 117] on td "L21N5-NKKZS-CZ9UI-7M863" at bounding box center [216, 113] width 119 height 20
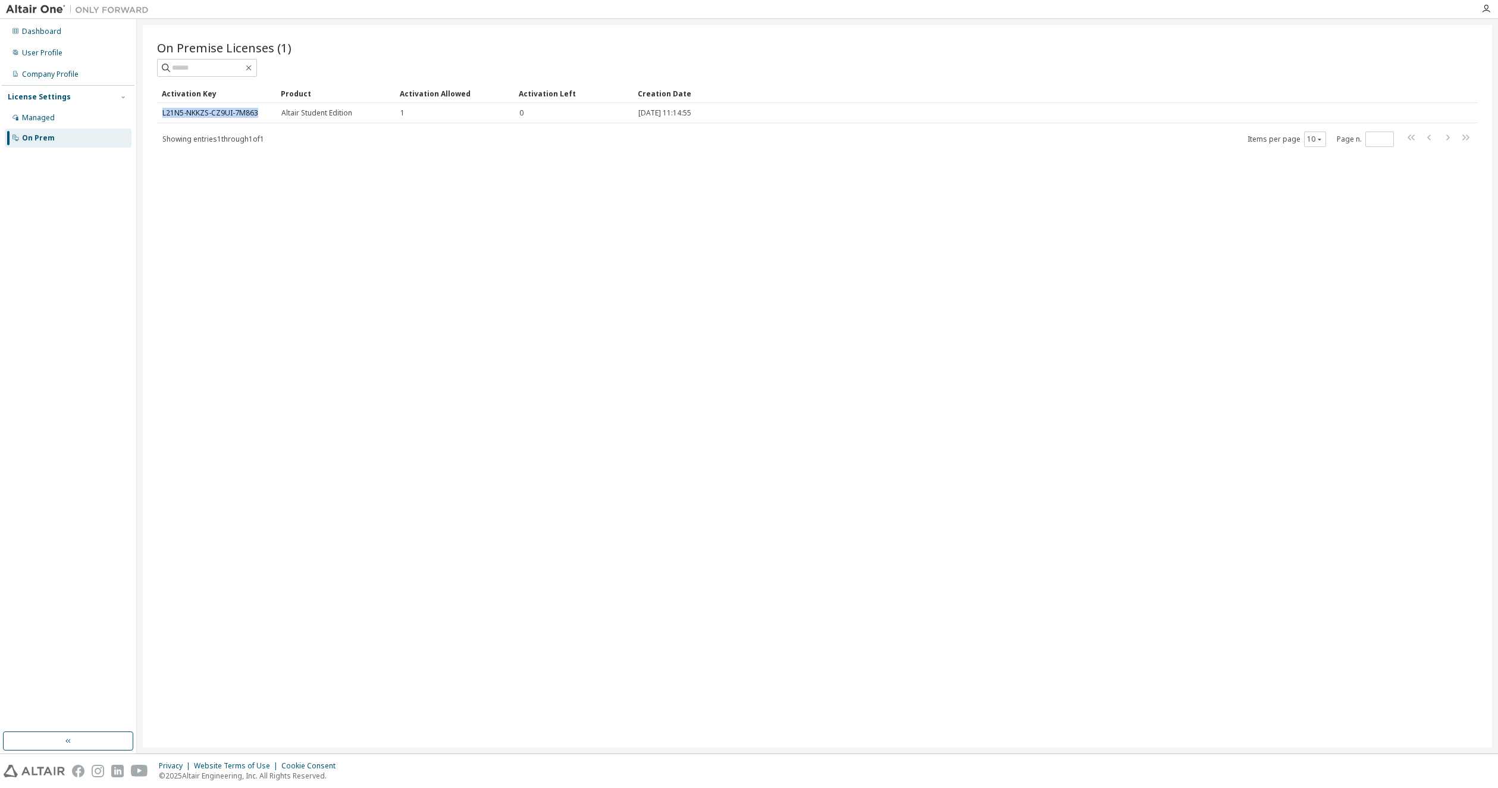
copy link "L21N5-NKKZS-CZ9UI-7M863"
click at [50, 117] on div "Managed" at bounding box center [38, 118] width 33 height 10
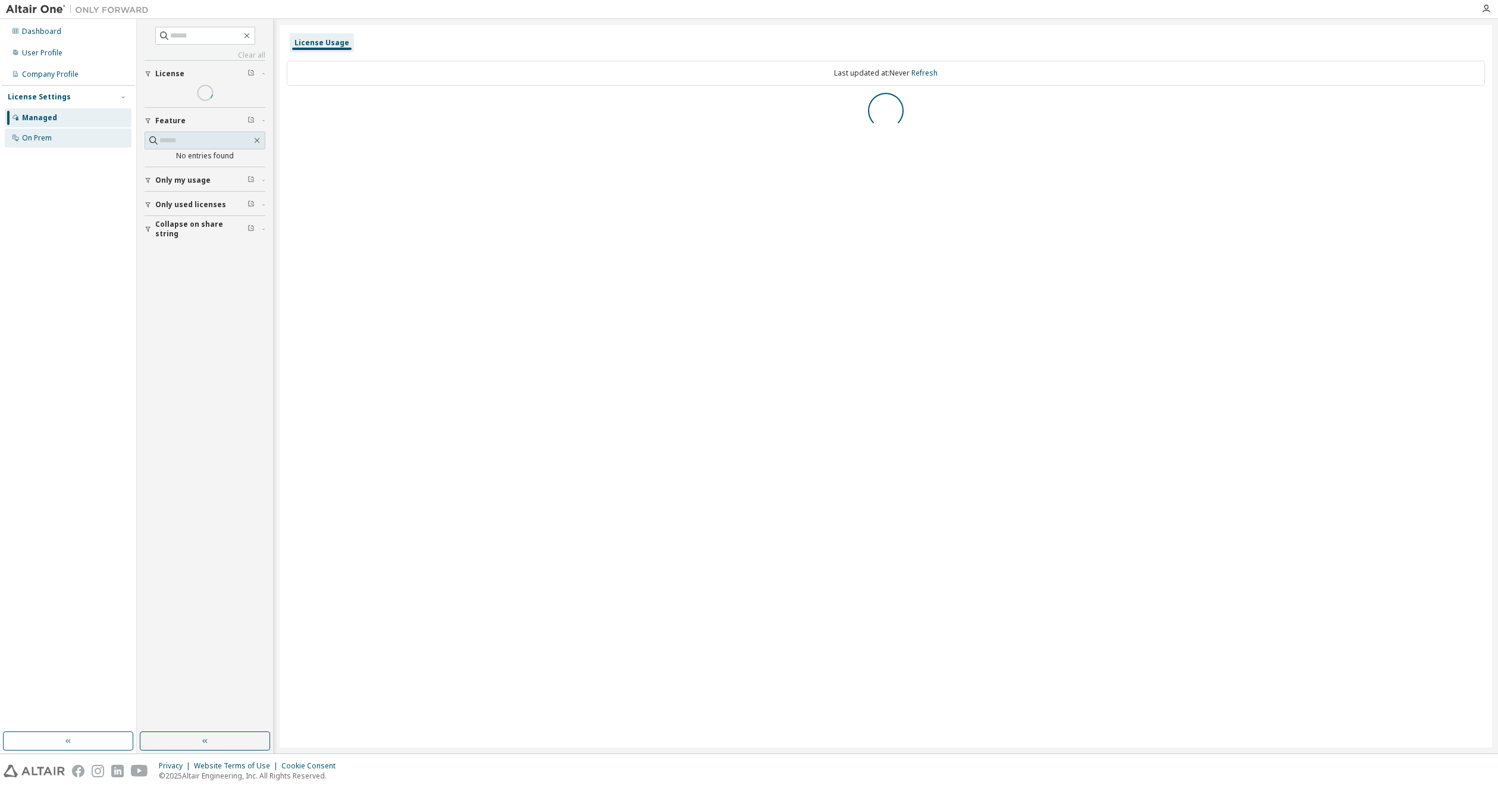
click at [65, 136] on div "On Prem" at bounding box center [68, 138] width 127 height 19
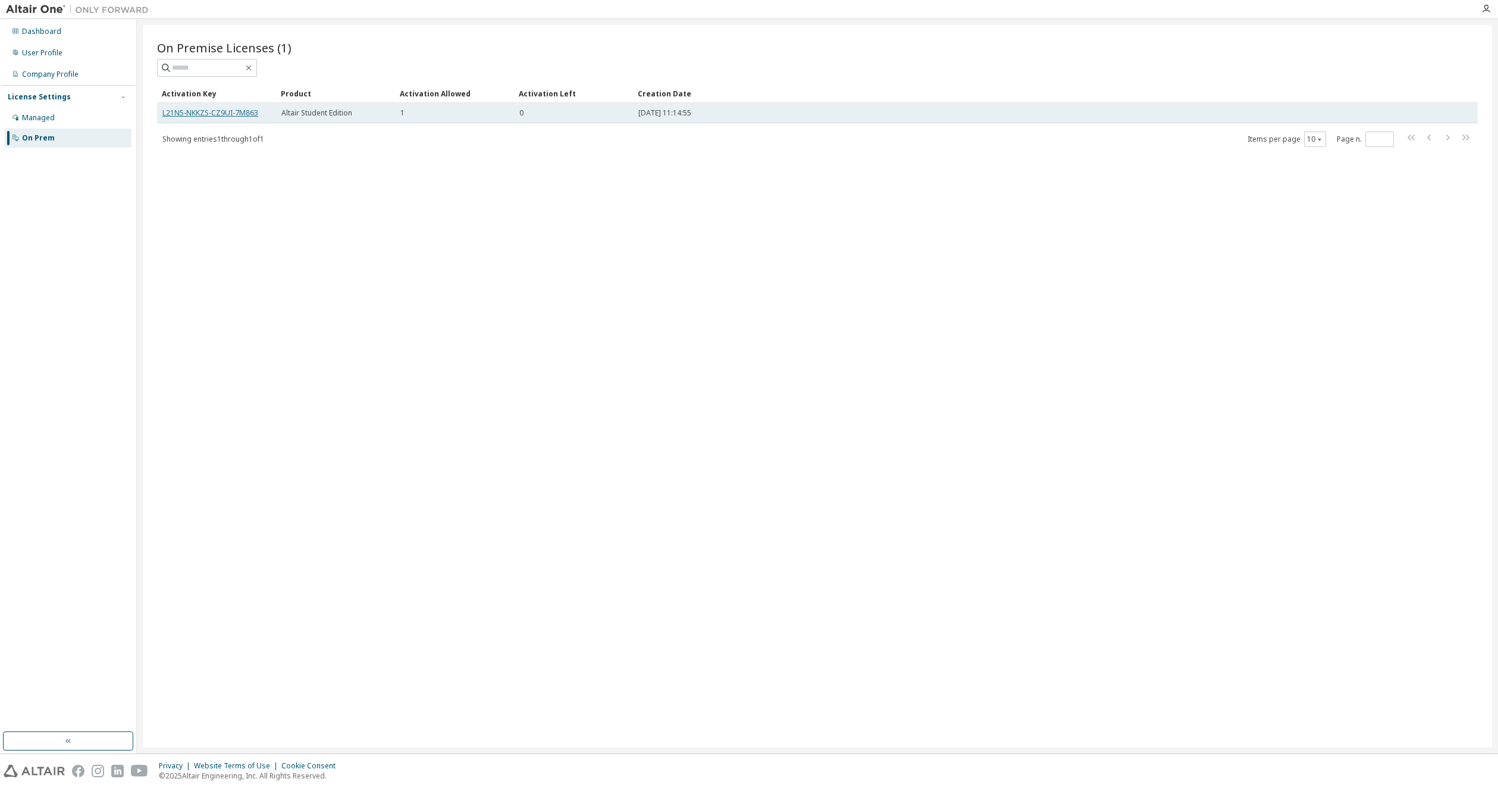
click at [233, 112] on link "L21N5-NKKZS-CZ9UI-7M863" at bounding box center [210, 113] width 96 height 10
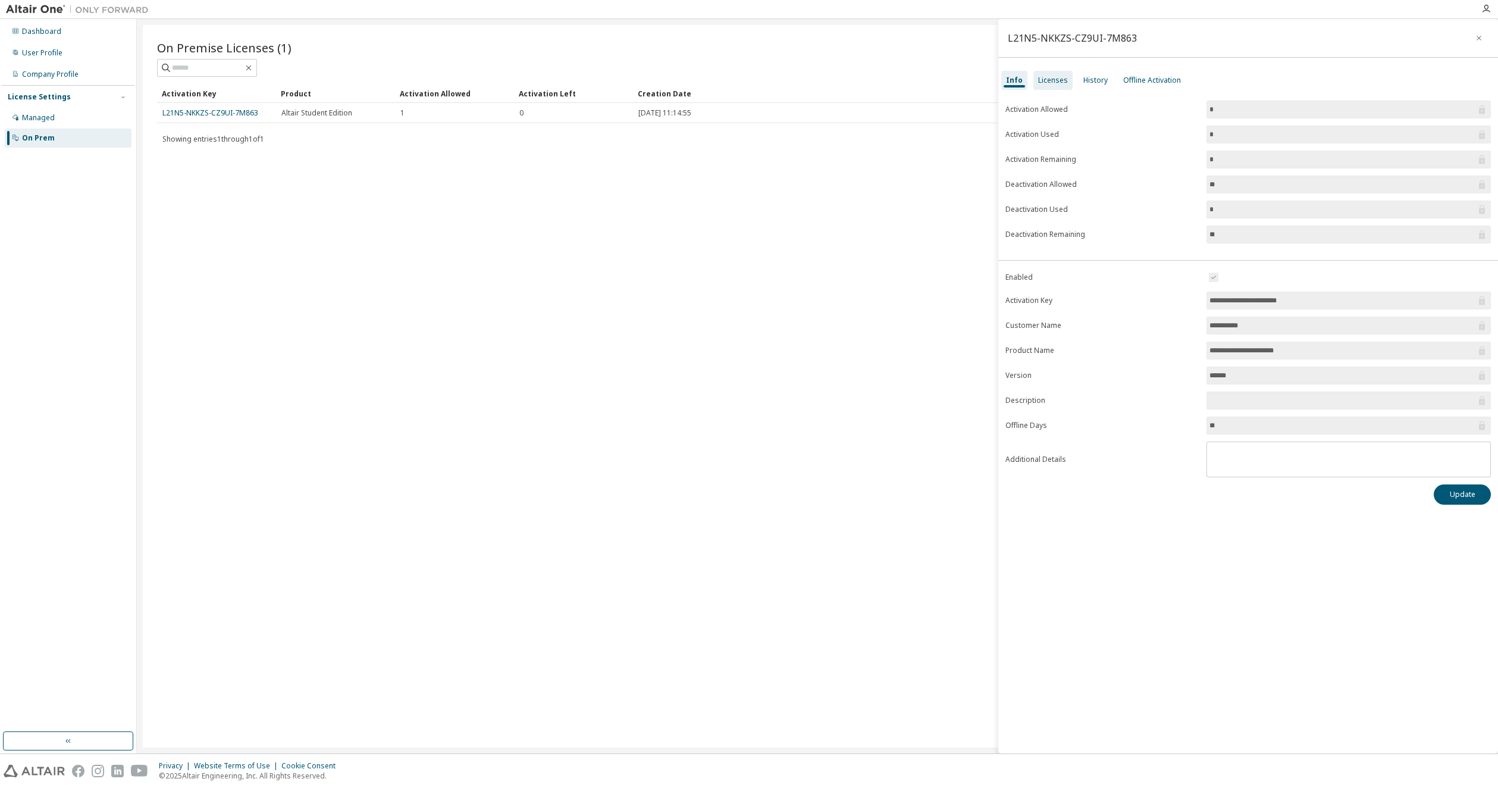
click at [1046, 86] on div "Licenses" at bounding box center [1052, 80] width 39 height 19
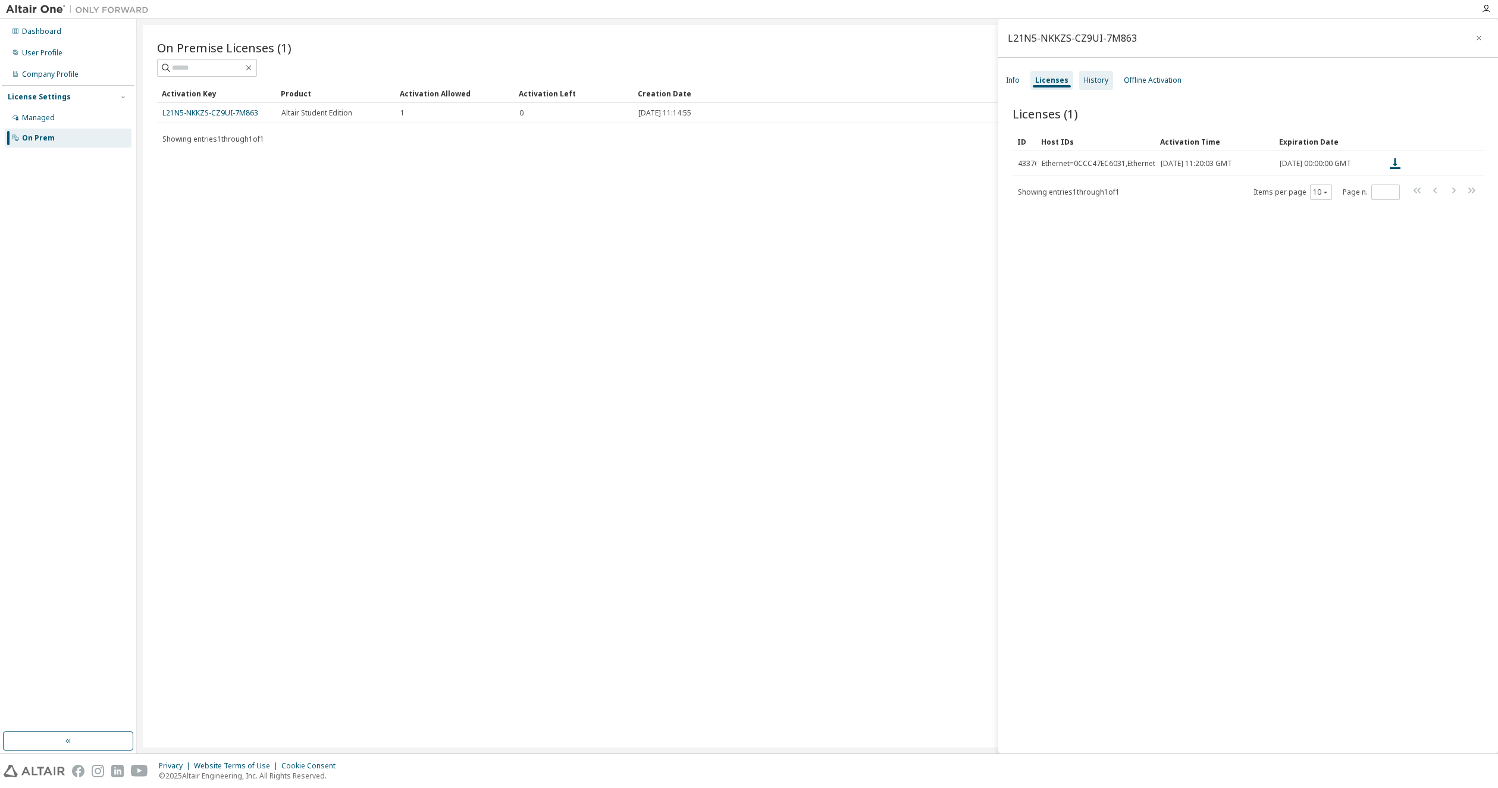
click at [1096, 77] on div "History" at bounding box center [1096, 81] width 24 height 10
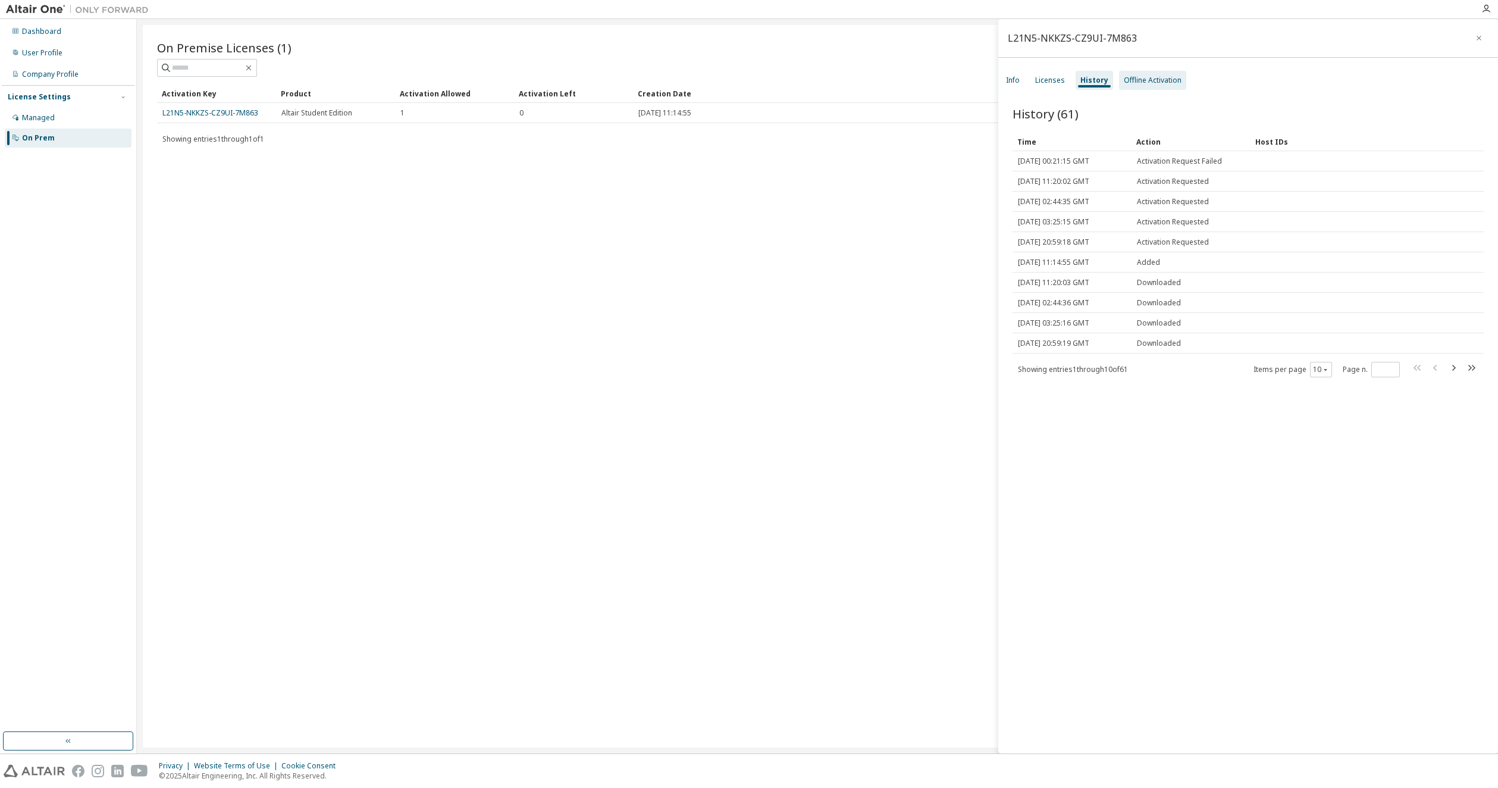
click at [1140, 77] on div "Offline Activation" at bounding box center [1153, 81] width 58 height 10
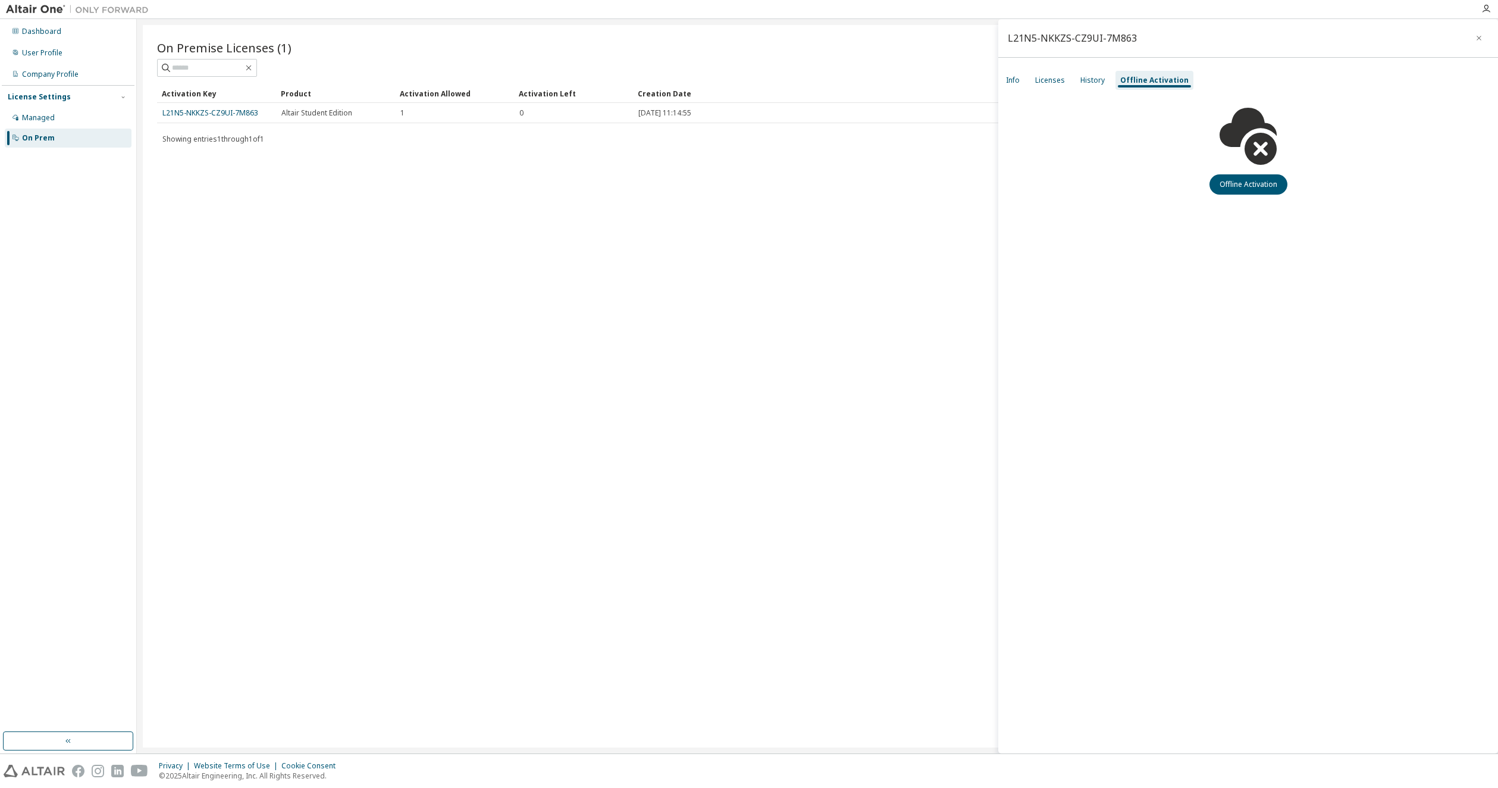
click at [1068, 80] on div "Info Licenses History Offline Activation" at bounding box center [1248, 80] width 500 height 21
click at [1056, 80] on div "Licenses" at bounding box center [1050, 81] width 30 height 10
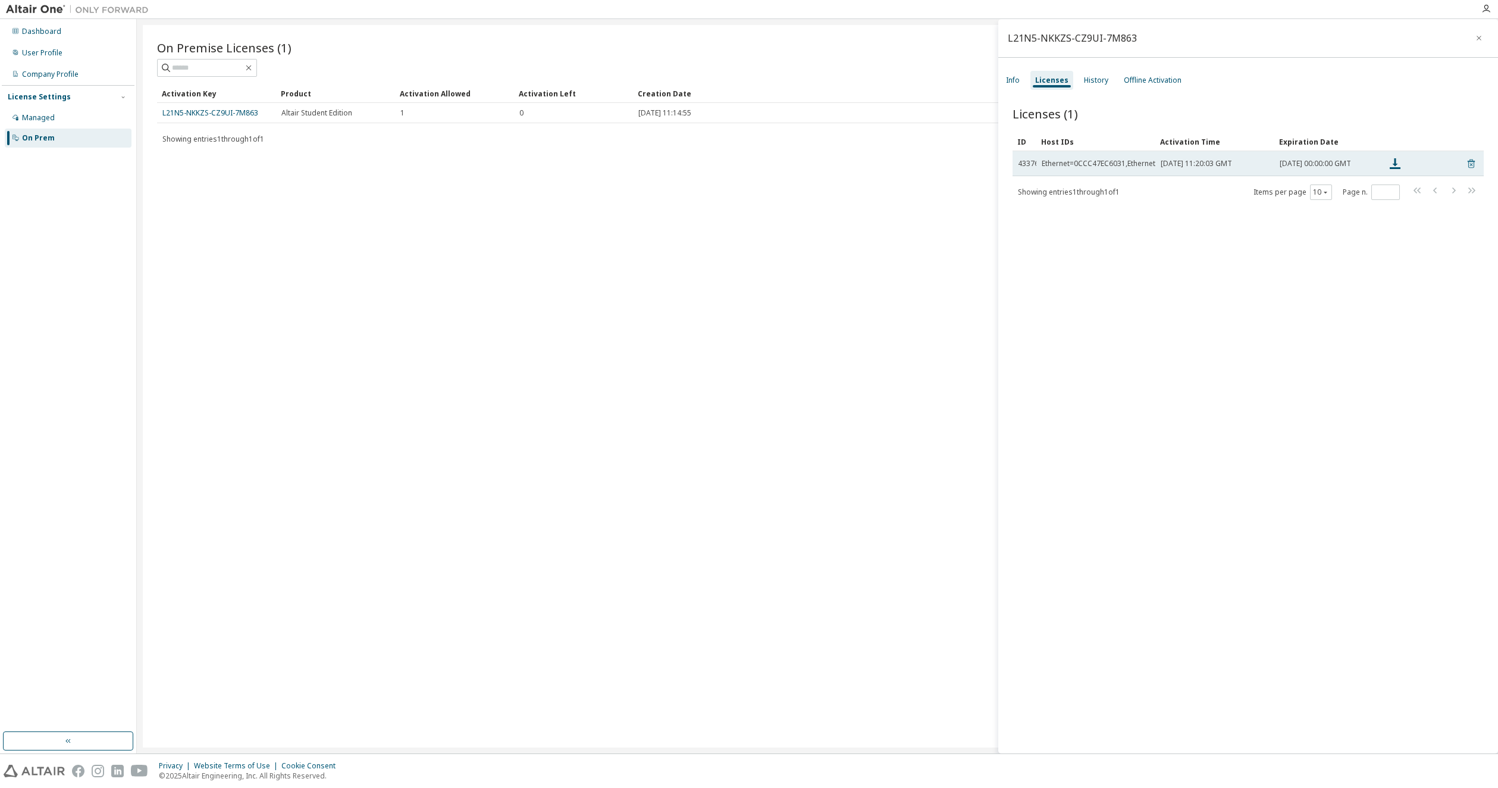
click at [1468, 167] on icon at bounding box center [1471, 163] width 7 height 9
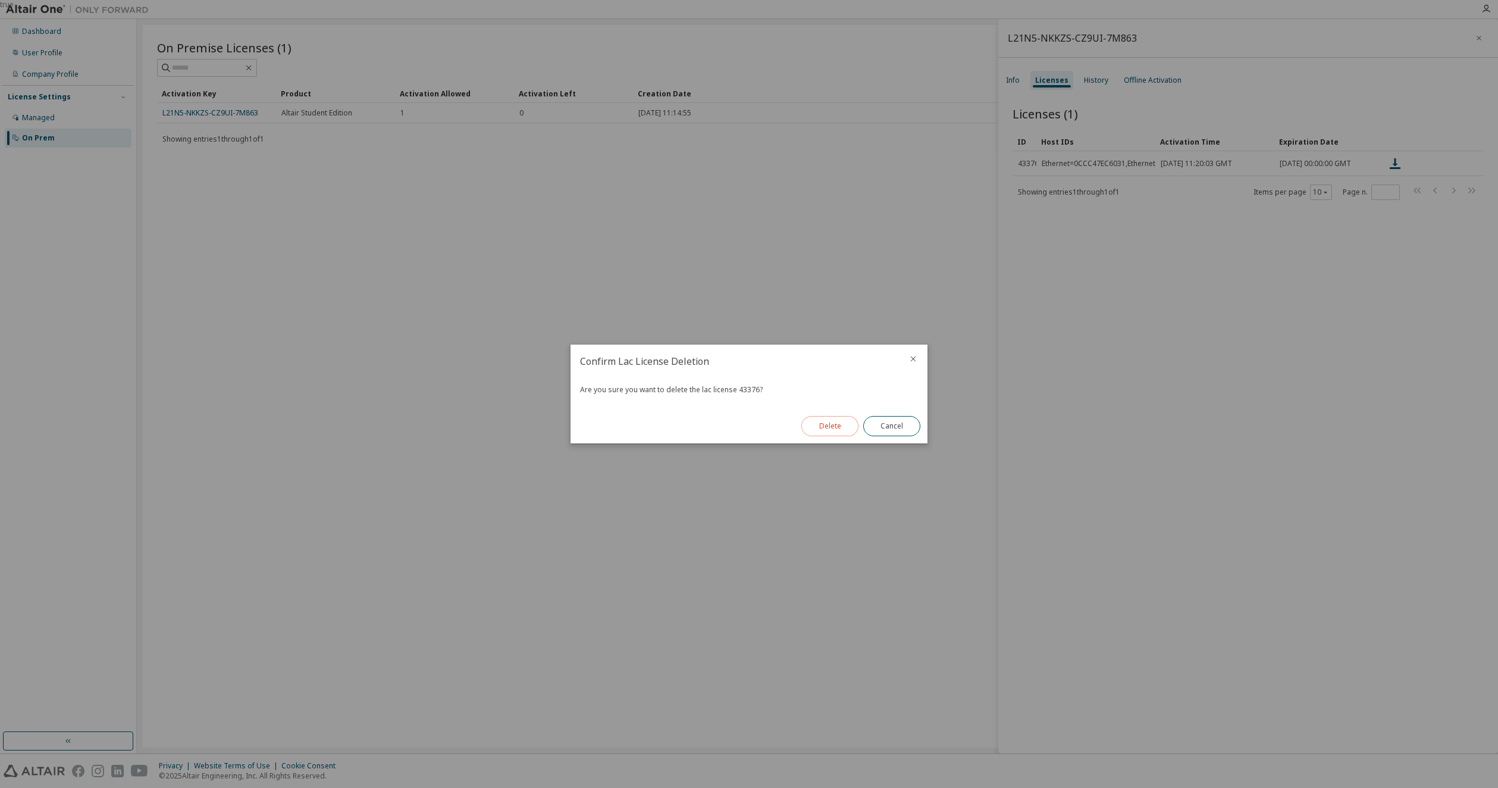
click at [841, 421] on button "Delete" at bounding box center [829, 426] width 57 height 20
click at [893, 427] on button "Close" at bounding box center [891, 426] width 57 height 20
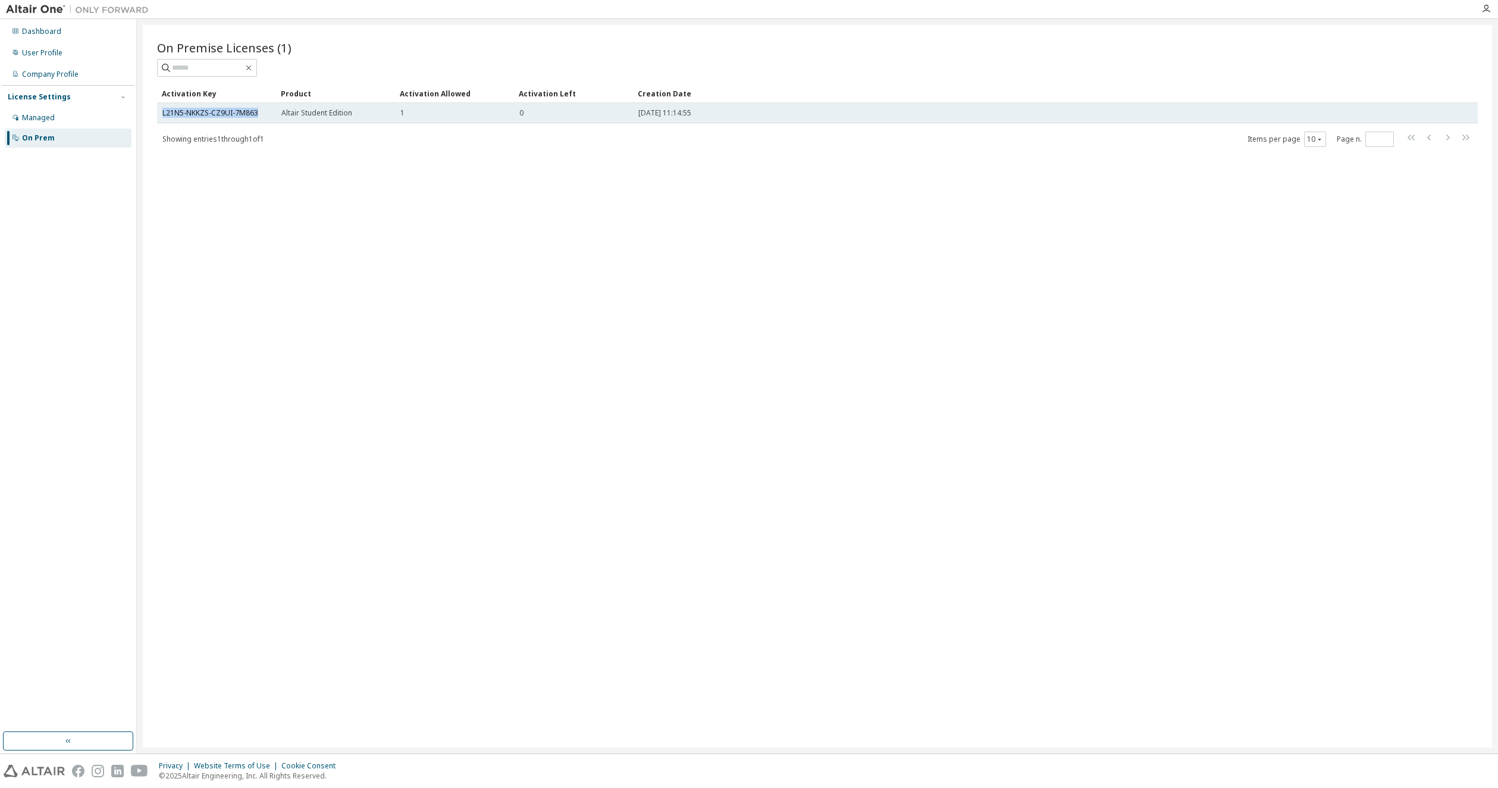
drag, startPoint x: 256, startPoint y: 109, endPoint x: 162, endPoint y: 119, distance: 94.5
click at [162, 119] on td "L21N5-NKKZS-CZ9UI-7M863" at bounding box center [216, 113] width 119 height 20
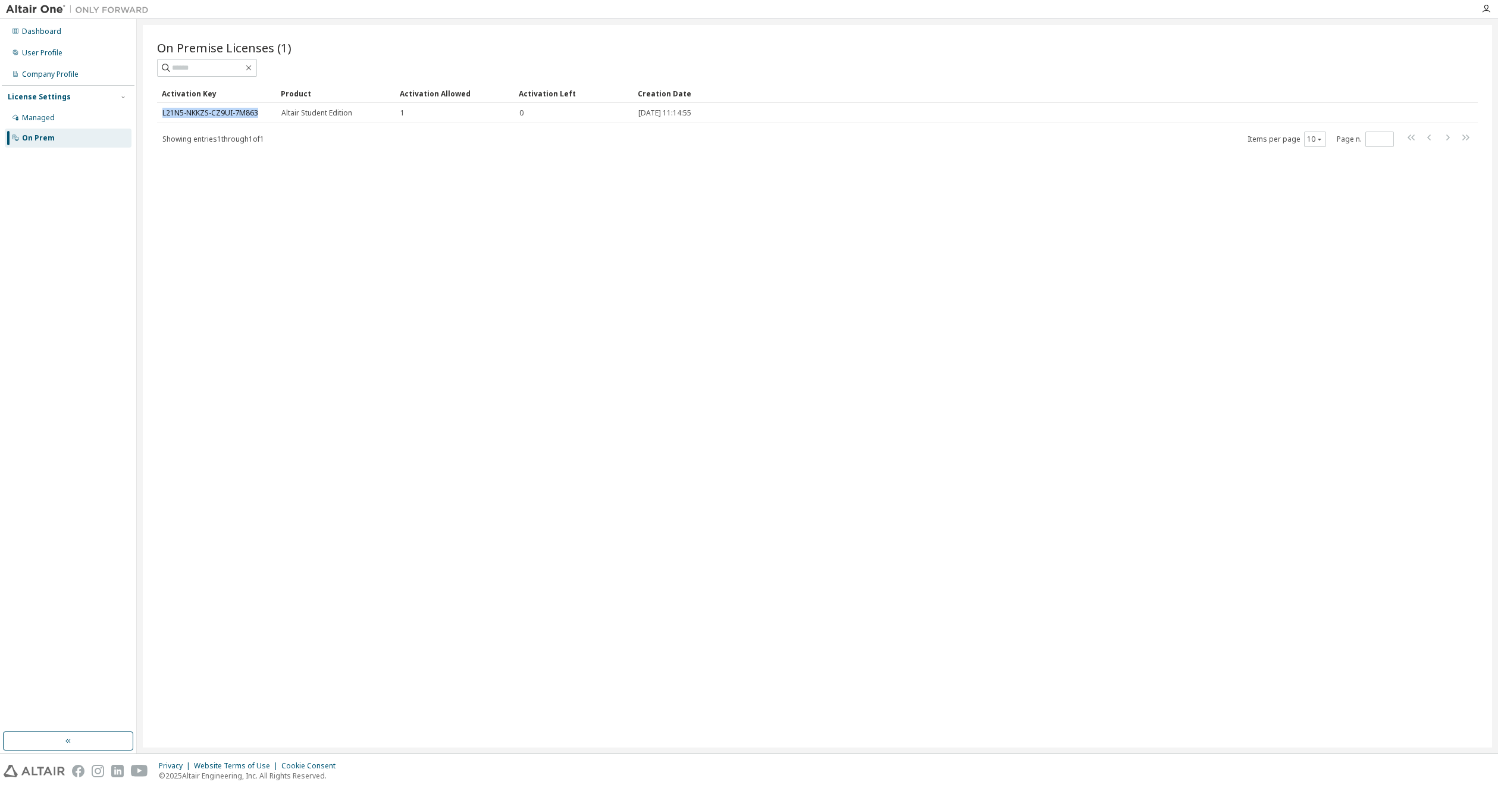
copy link "L21N5-NKKZS-CZ9UI-7M863"
click at [223, 99] on div "Activation Key" at bounding box center [216, 93] width 109 height 19
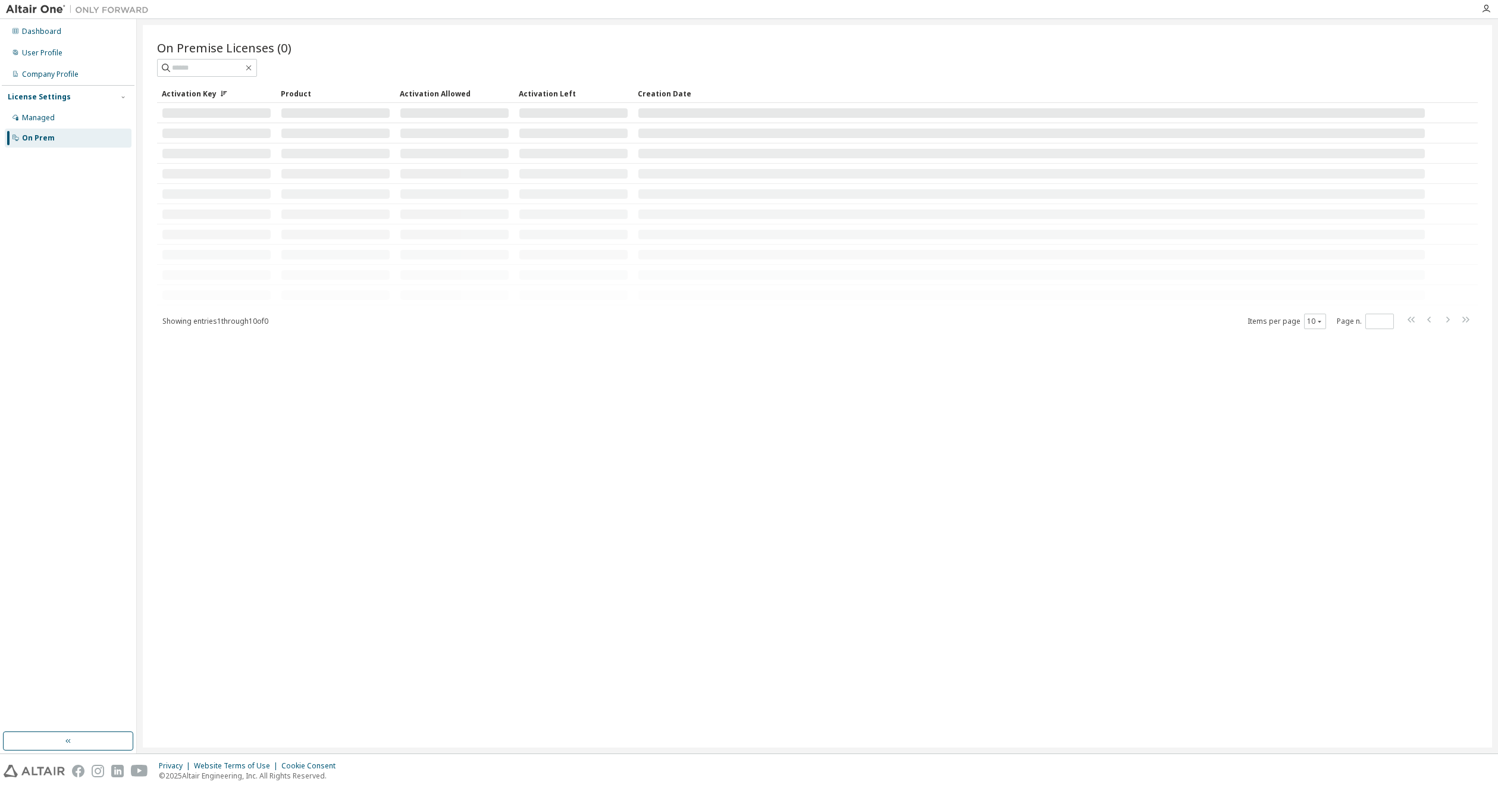
click at [37, 137] on div "On Prem" at bounding box center [38, 138] width 33 height 10
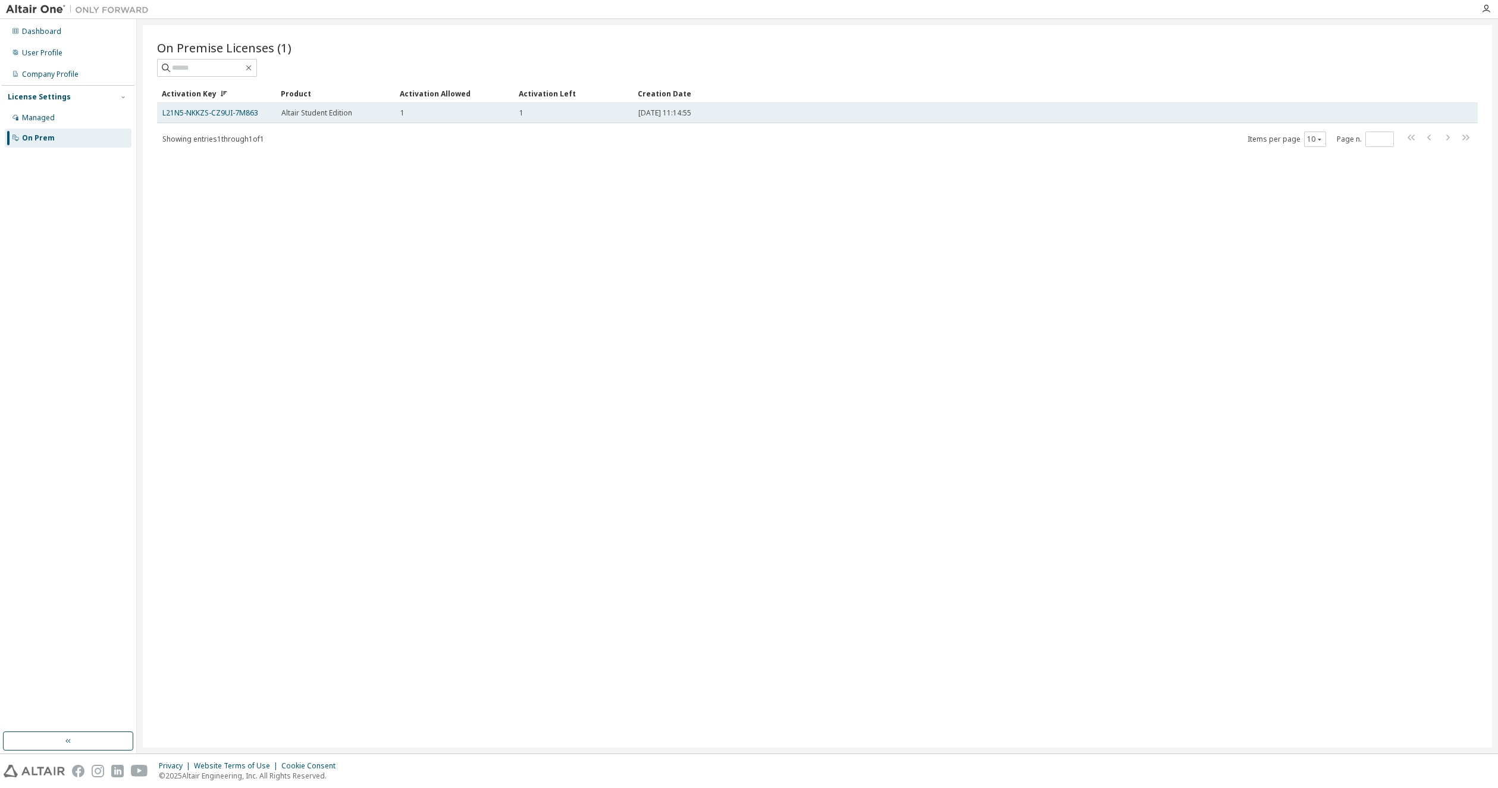
click at [212, 106] on td "L21N5-NKKZS-CZ9UI-7M863" at bounding box center [216, 113] width 119 height 20
click at [221, 115] on link "L21N5-NKKZS-CZ9UI-7M863" at bounding box center [210, 113] width 96 height 10
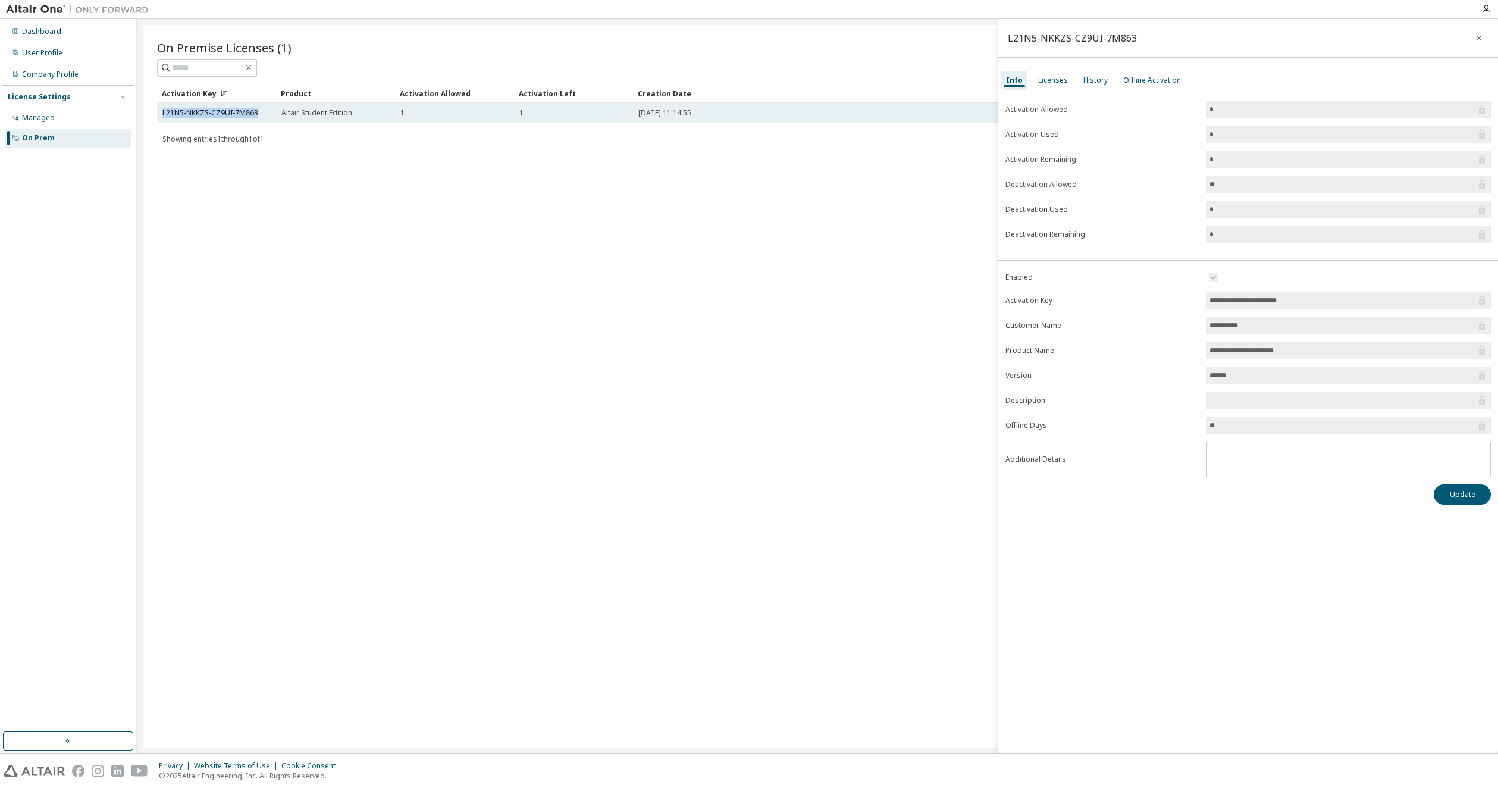
drag, startPoint x: 260, startPoint y: 112, endPoint x: 159, endPoint y: 111, distance: 101.1
click at [159, 111] on td "L21N5-NKKZS-CZ9UI-7M863" at bounding box center [216, 113] width 119 height 20
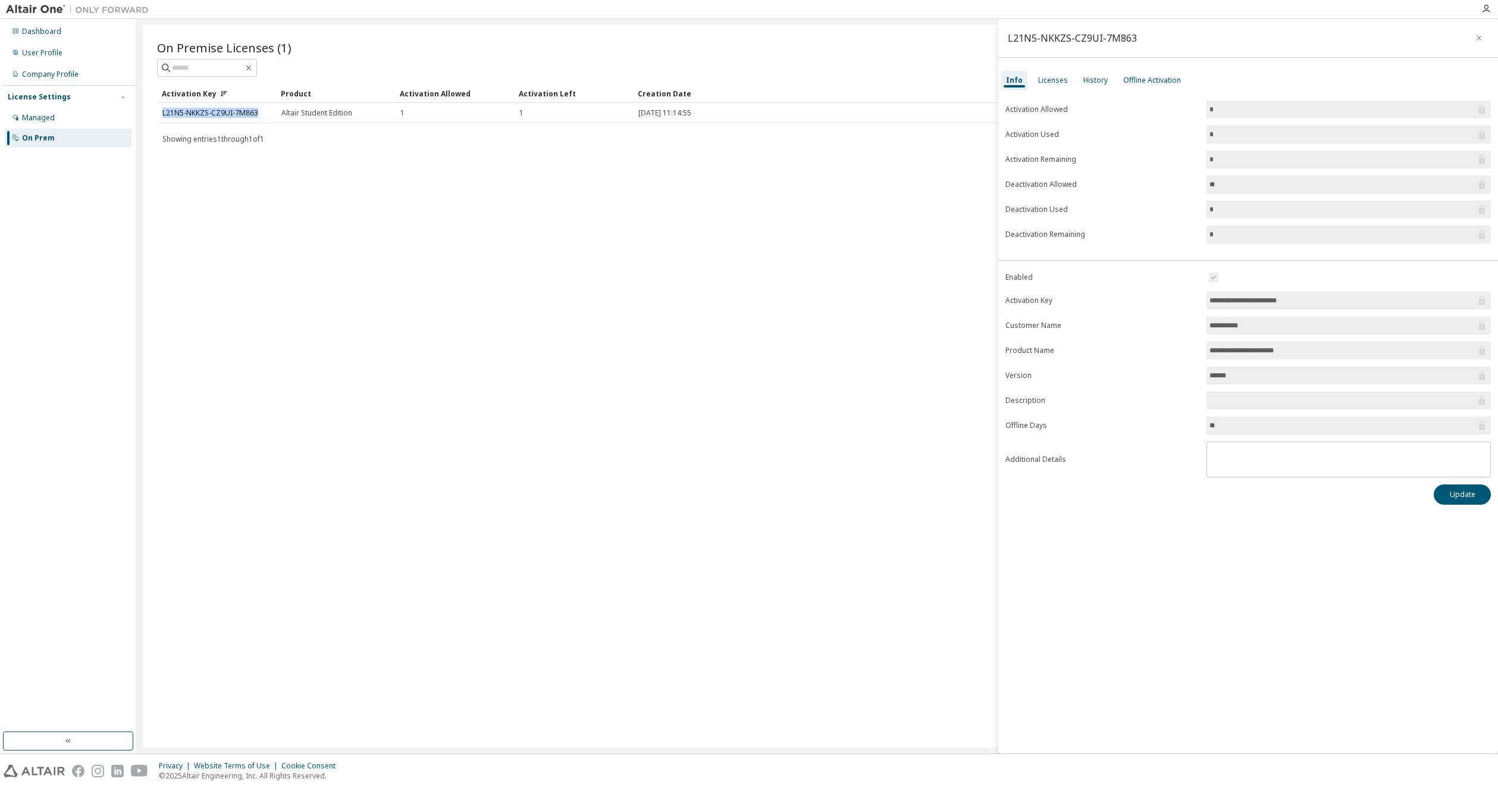
copy link "L21N5-NKKZS-CZ9UI-7M863"
